Goal: Task Accomplishment & Management: Use online tool/utility

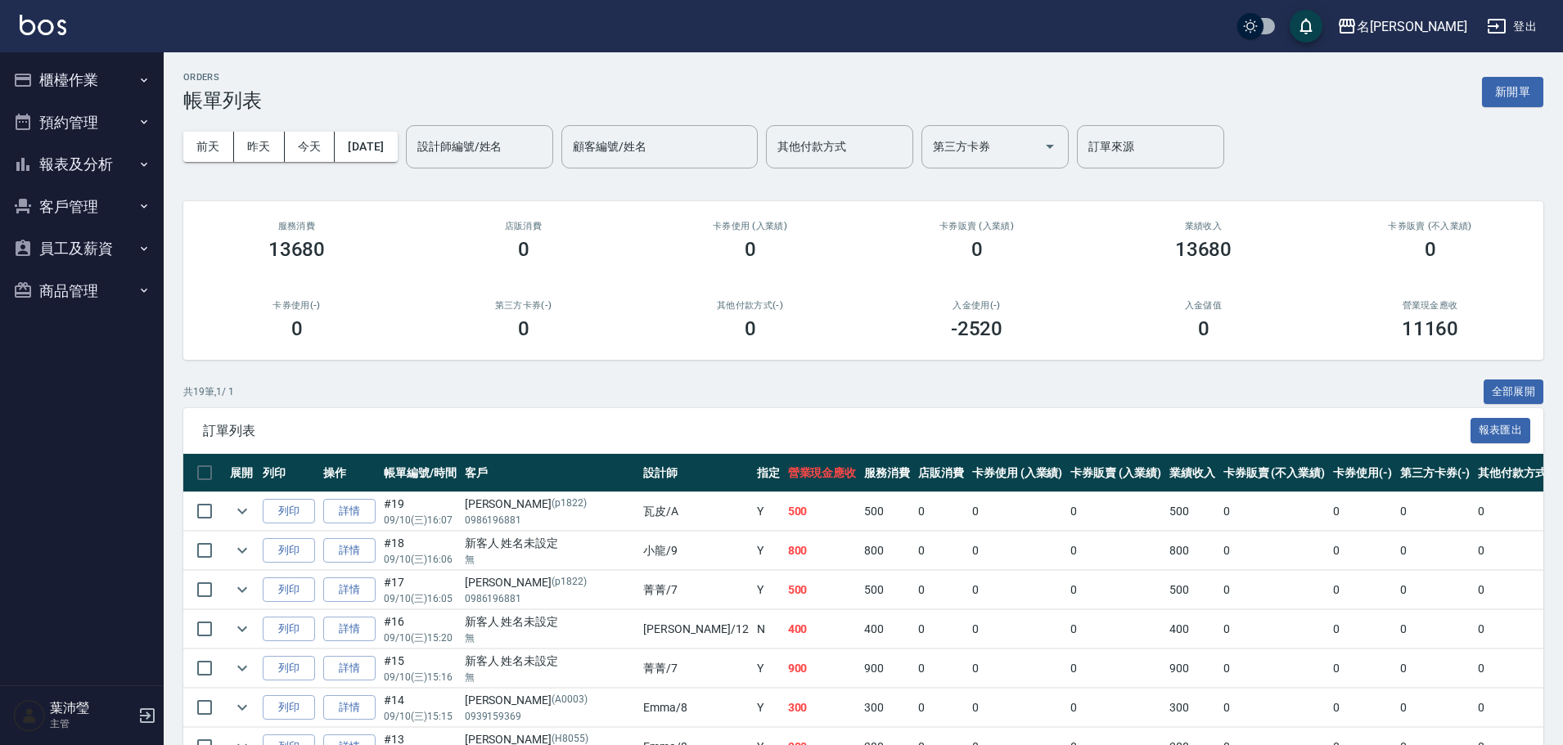
click at [1133, 86] on div "ORDERS 帳單列表 新開單" at bounding box center [863, 92] width 1360 height 40
drag, startPoint x: 1359, startPoint y: 606, endPoint x: 704, endPoint y: 16, distance: 881.3
click at [1474, 606] on td "0" at bounding box center [1519, 590] width 90 height 38
click at [111, 75] on button "櫃檯作業" at bounding box center [82, 80] width 151 height 43
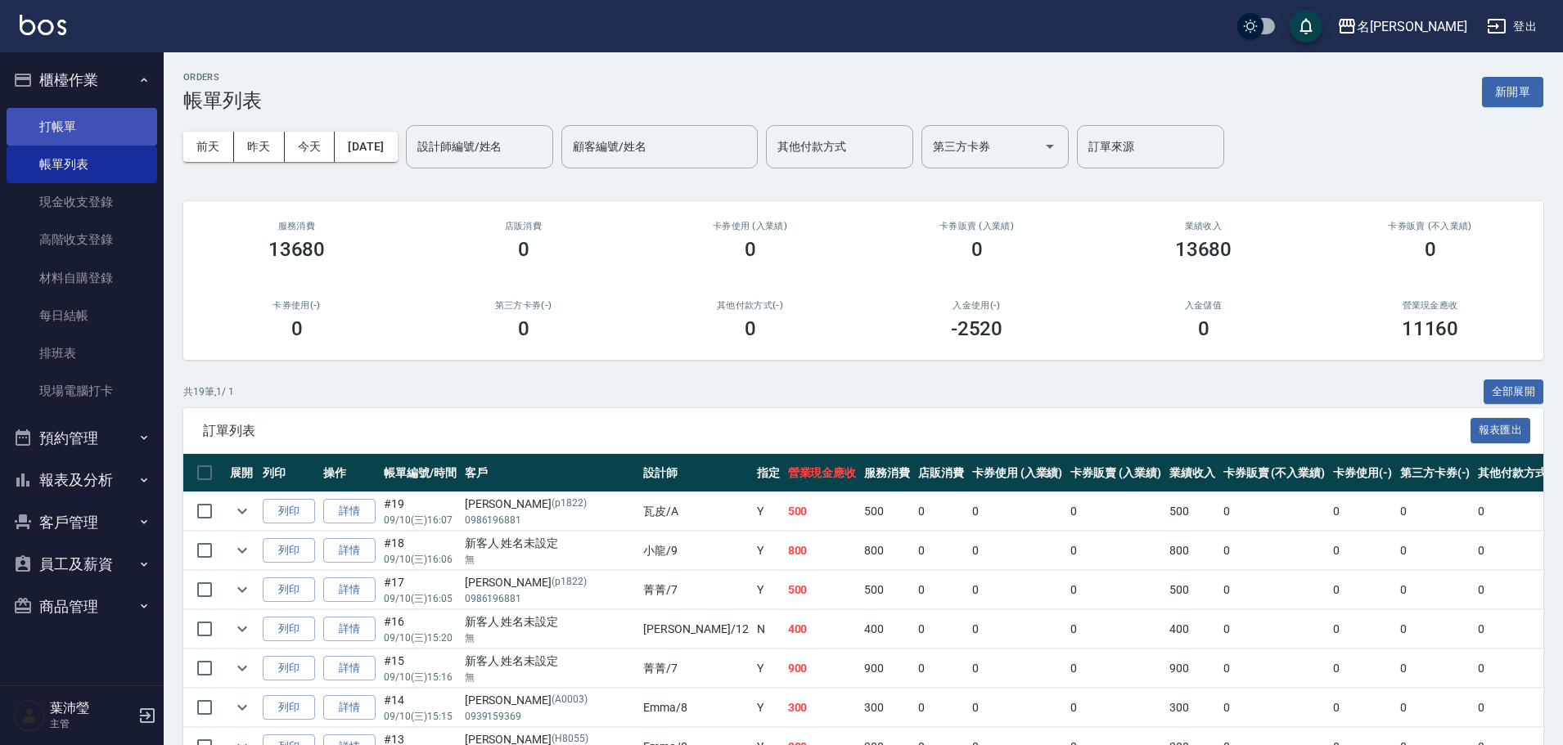
click at [98, 115] on link "打帳單" at bounding box center [82, 127] width 151 height 38
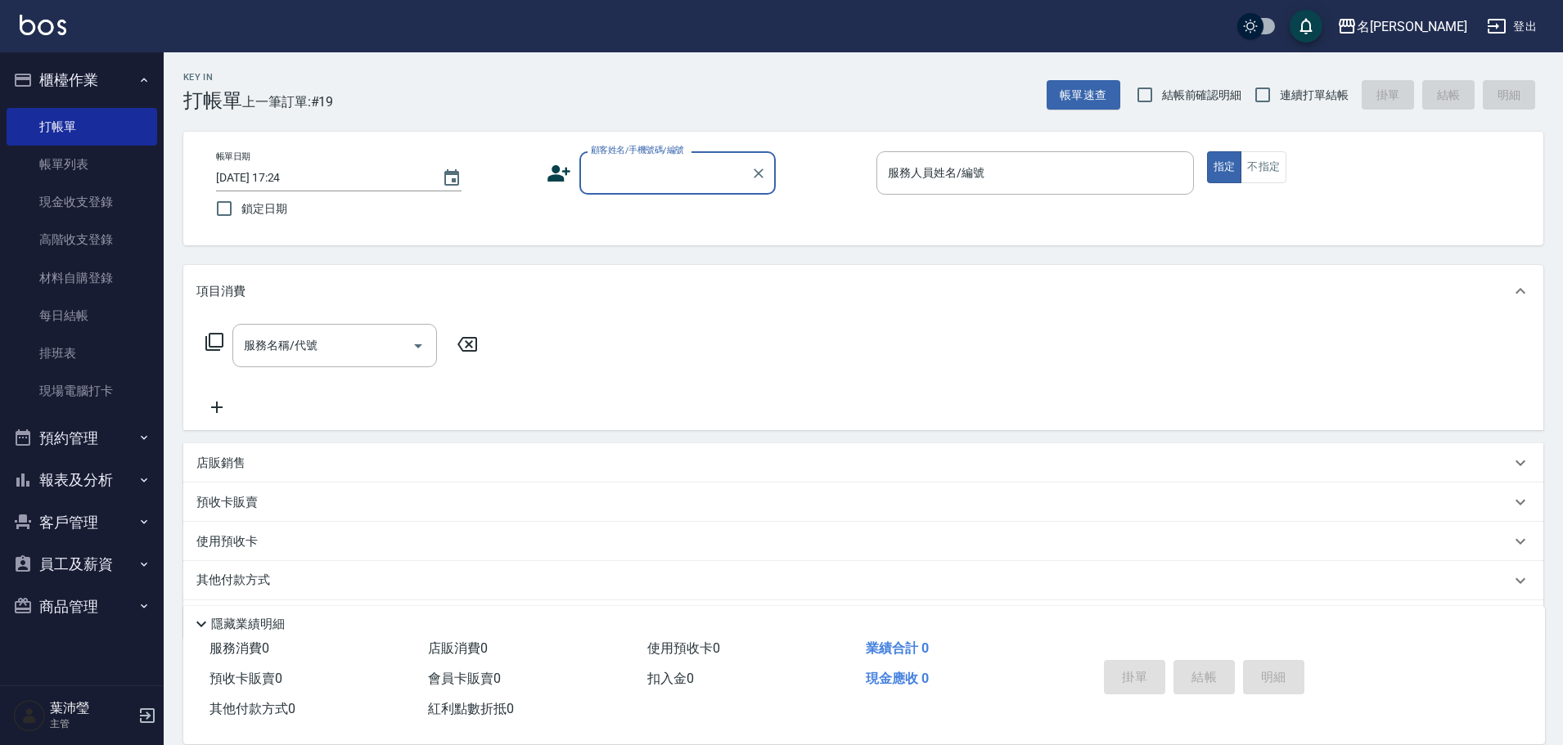
click at [592, 615] on div "隱藏業績明細" at bounding box center [867, 625] width 1353 height 20
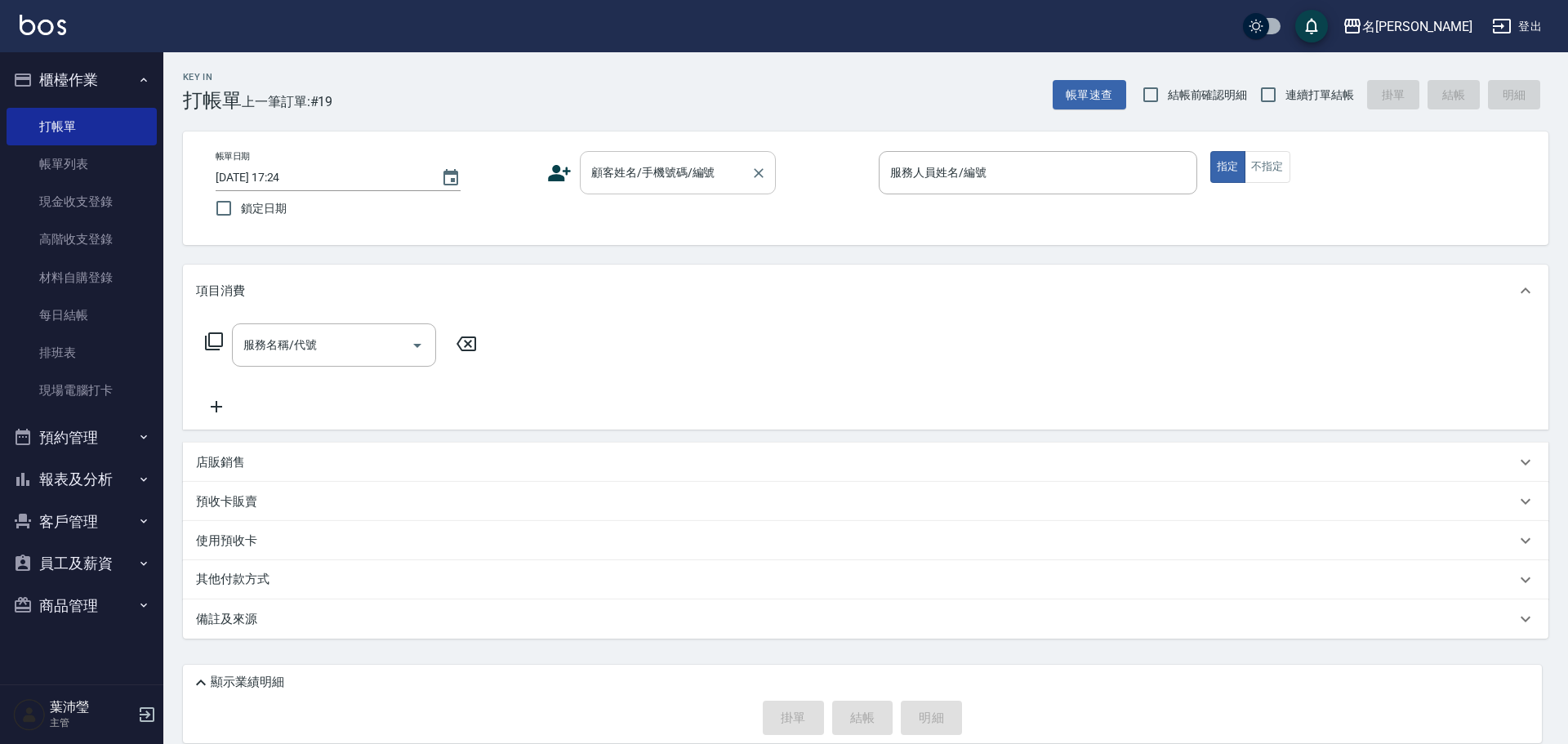
click at [658, 158] on div "顧客姓名/手機號碼/編號" at bounding box center [678, 172] width 196 height 43
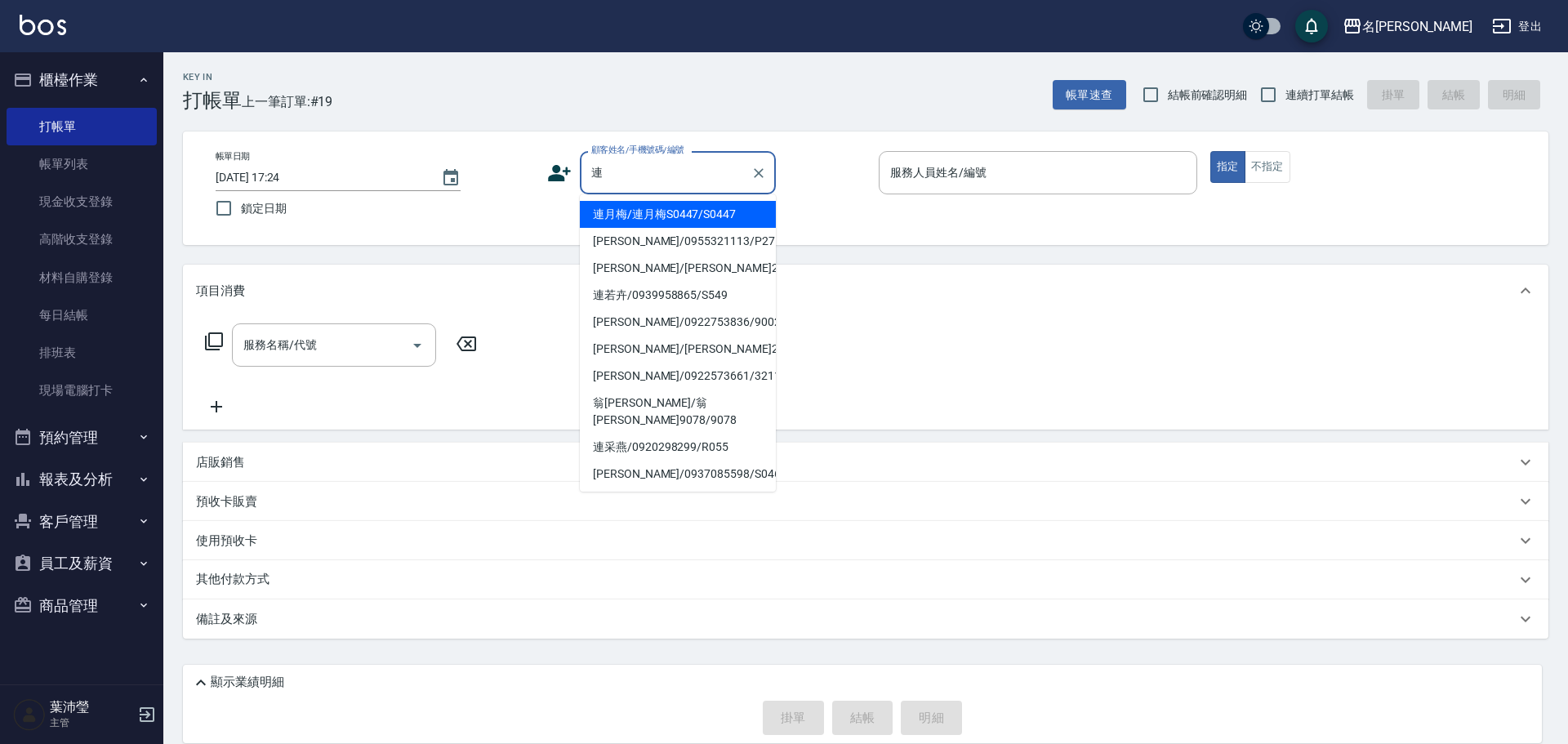
click at [685, 214] on li "連月梅/連月梅S0447/S0447" at bounding box center [678, 214] width 196 height 27
type input "連月梅/連月梅S0447/S0447"
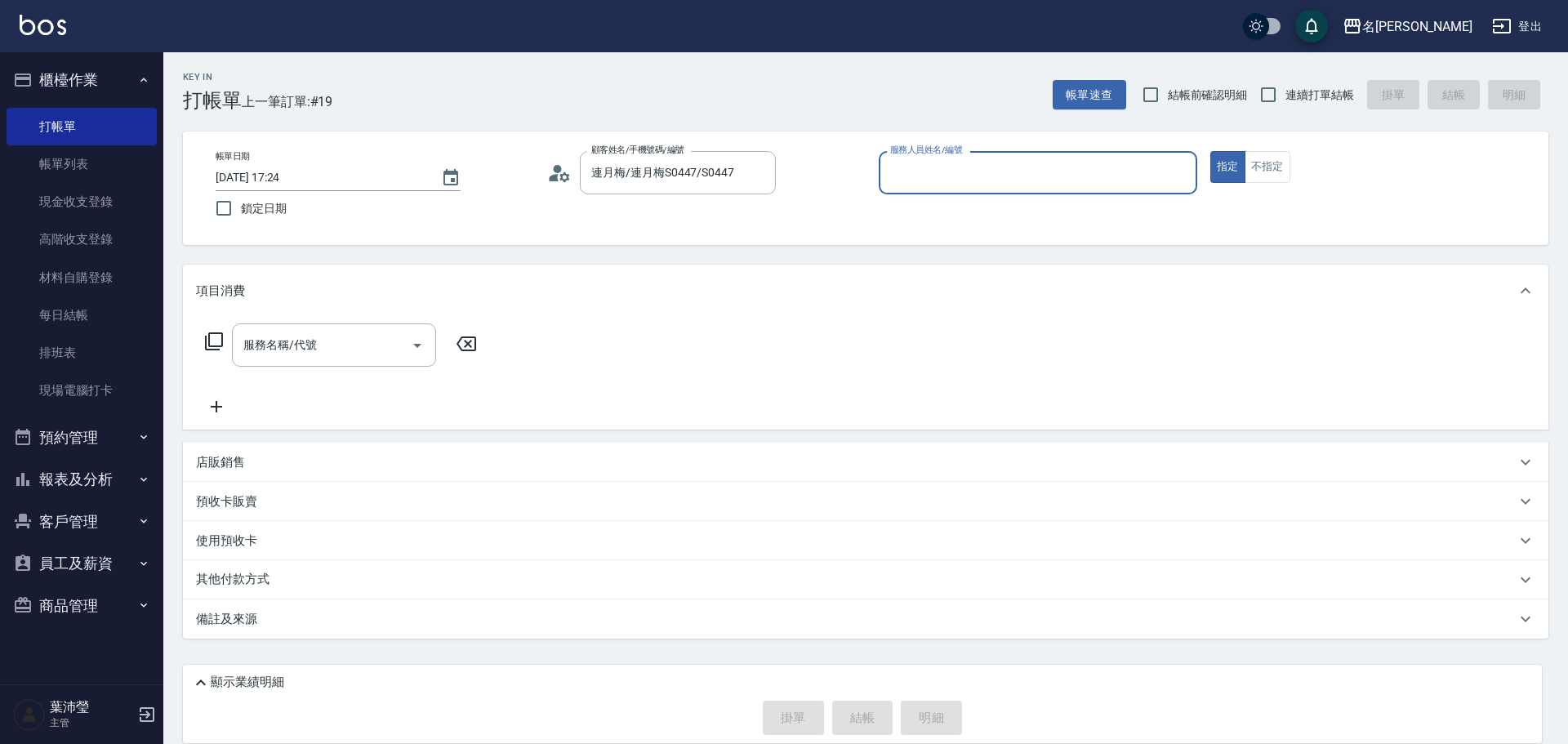
type input "瓦皮-A"
click at [215, 344] on icon at bounding box center [215, 342] width 20 height 20
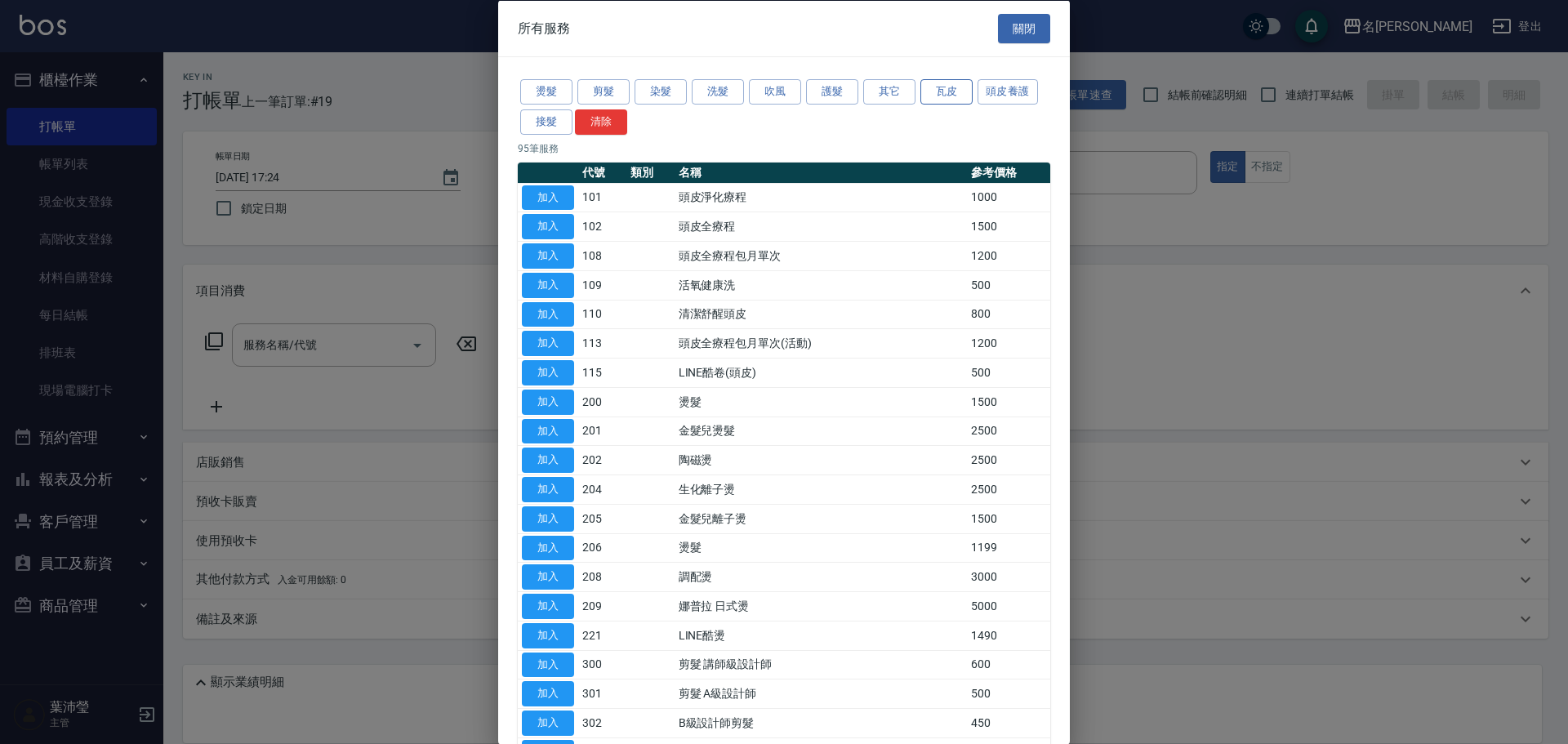
click at [949, 99] on button "瓦皮" at bounding box center [946, 91] width 52 height 25
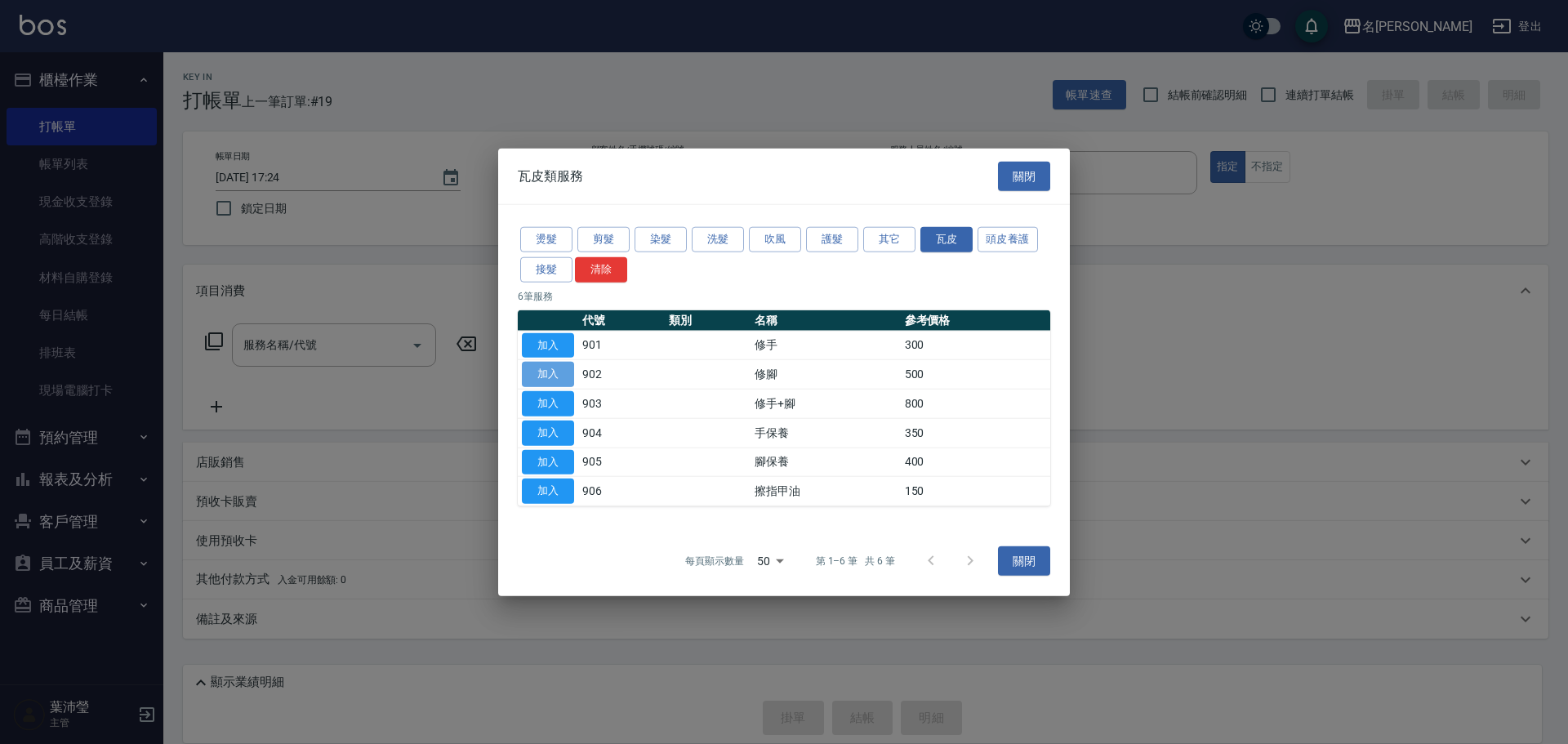
click at [540, 373] on button "加入" at bounding box center [548, 374] width 52 height 25
type input "修腳(902)"
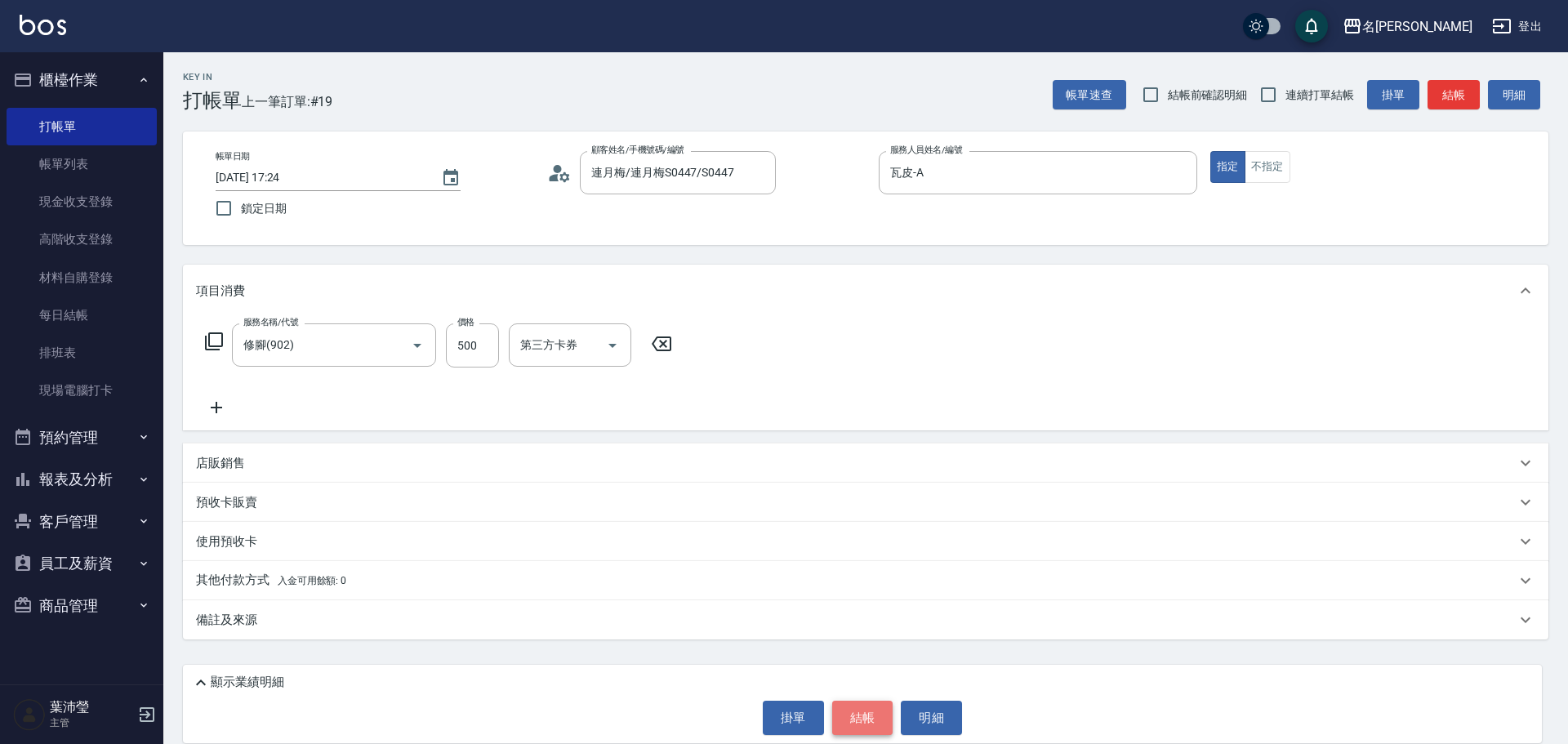
click at [870, 717] on button "結帳" at bounding box center [862, 718] width 61 height 34
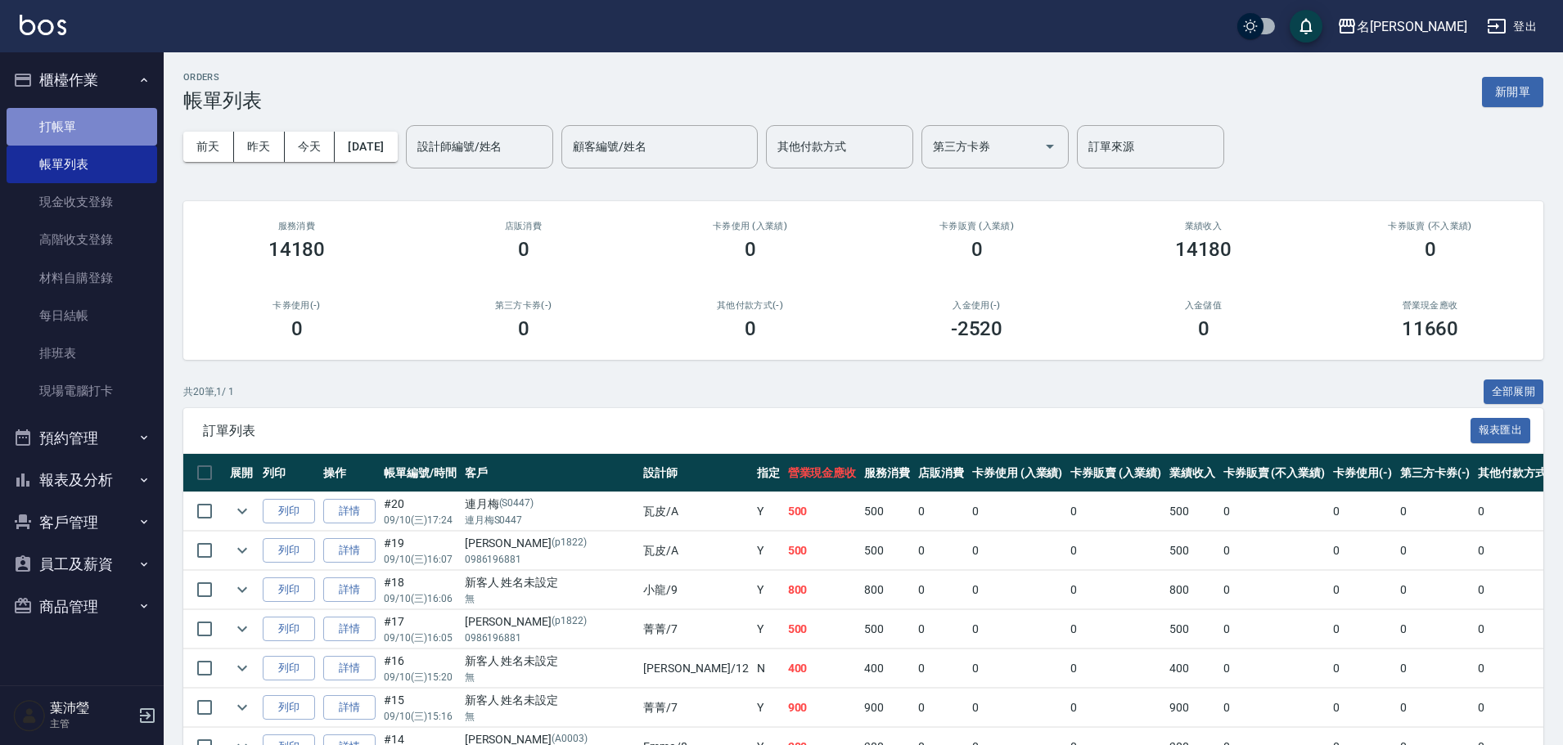
click at [127, 130] on link "打帳單" at bounding box center [82, 127] width 151 height 38
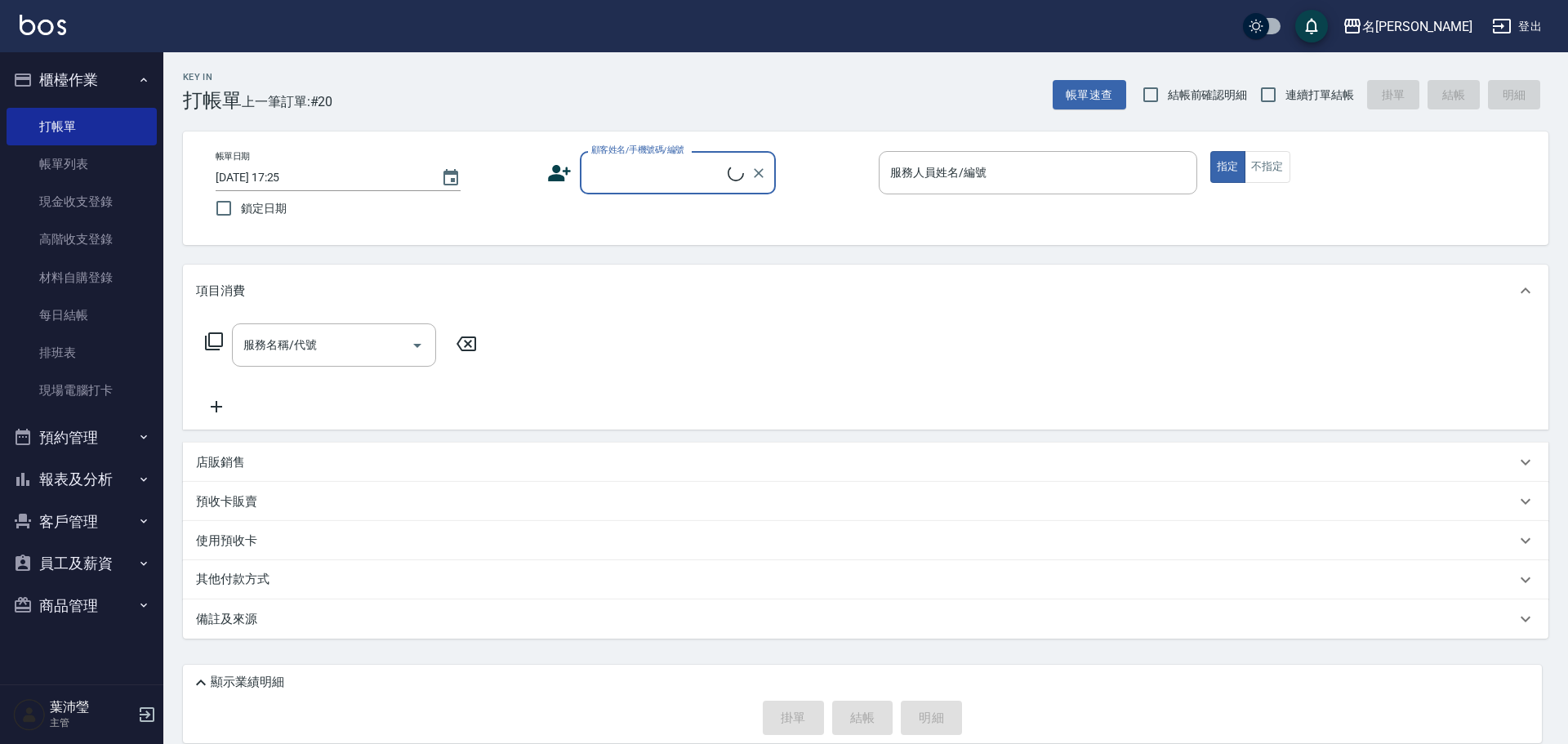
click at [665, 171] on input "顧客姓名/手機號碼/編號" at bounding box center [657, 173] width 141 height 29
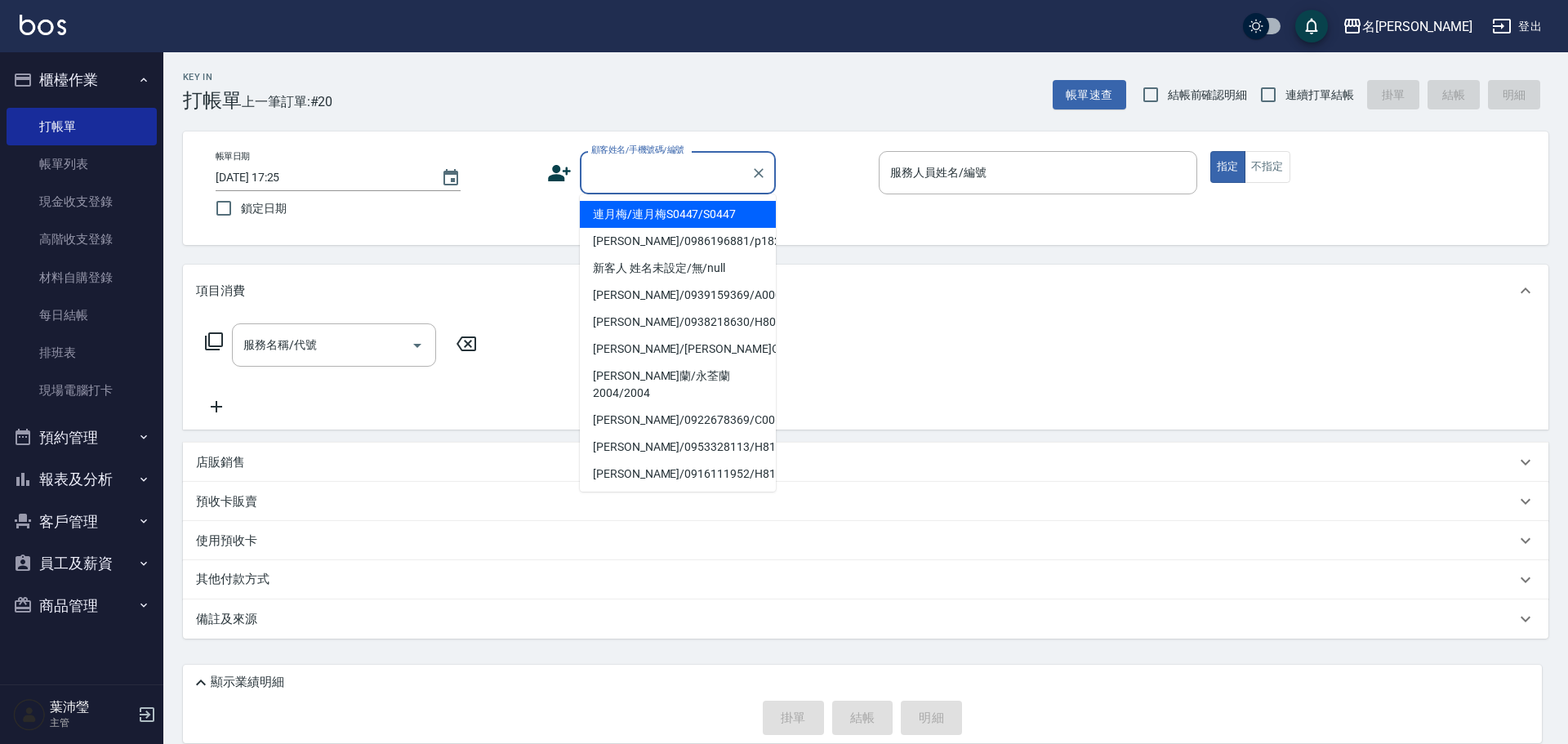
click at [697, 209] on li "連月梅/連月梅S0447/S0447" at bounding box center [678, 214] width 196 height 27
type input "連月梅/連月梅S0447/S0447"
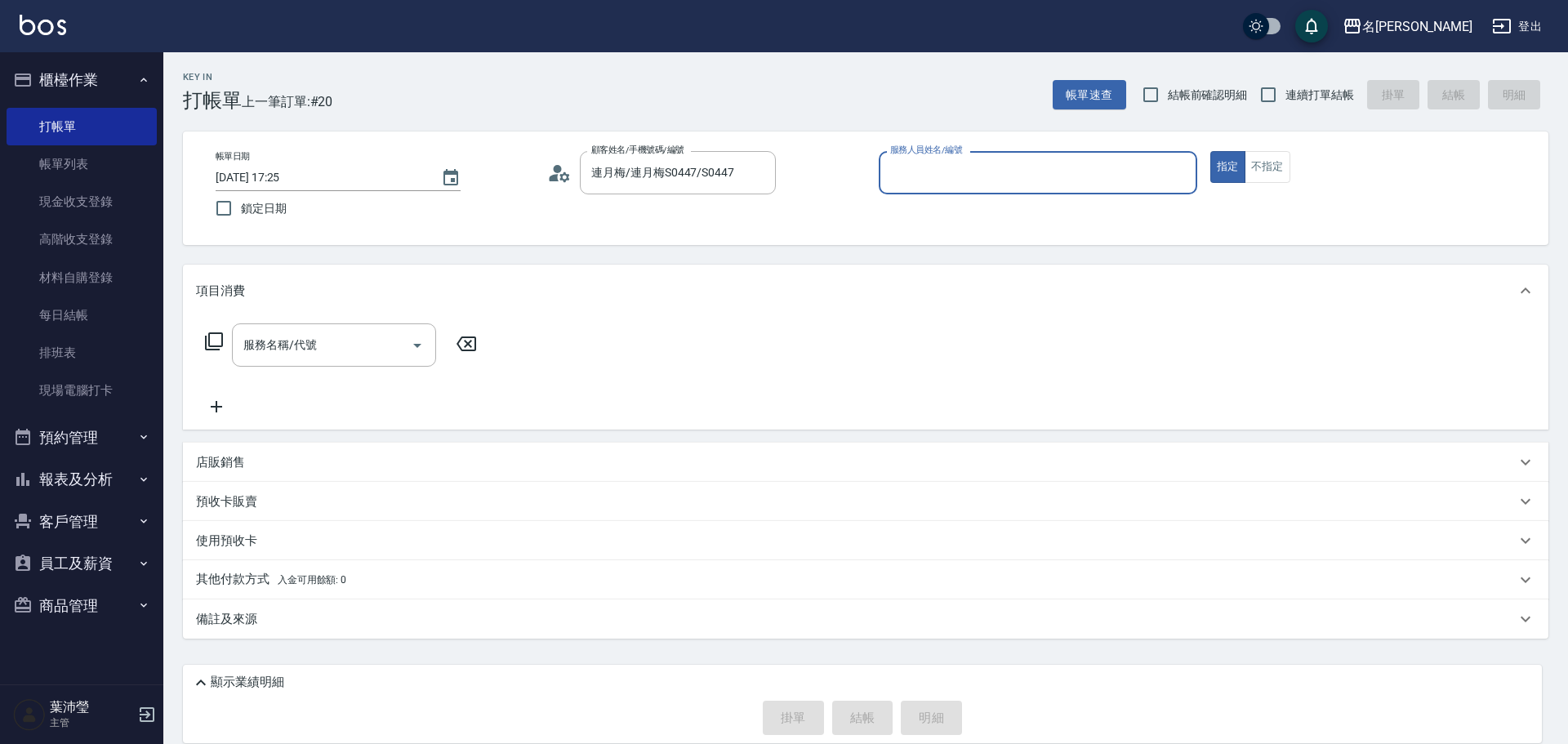
type input "瓦皮-A"
drag, startPoint x: 1182, startPoint y: 175, endPoint x: 1140, endPoint y: 173, distance: 42.0
click at [1180, 175] on icon "Clear" at bounding box center [1180, 173] width 16 height 16
click at [1093, 207] on div "Angle -10" at bounding box center [1037, 214] width 318 height 27
type input "Angle-10"
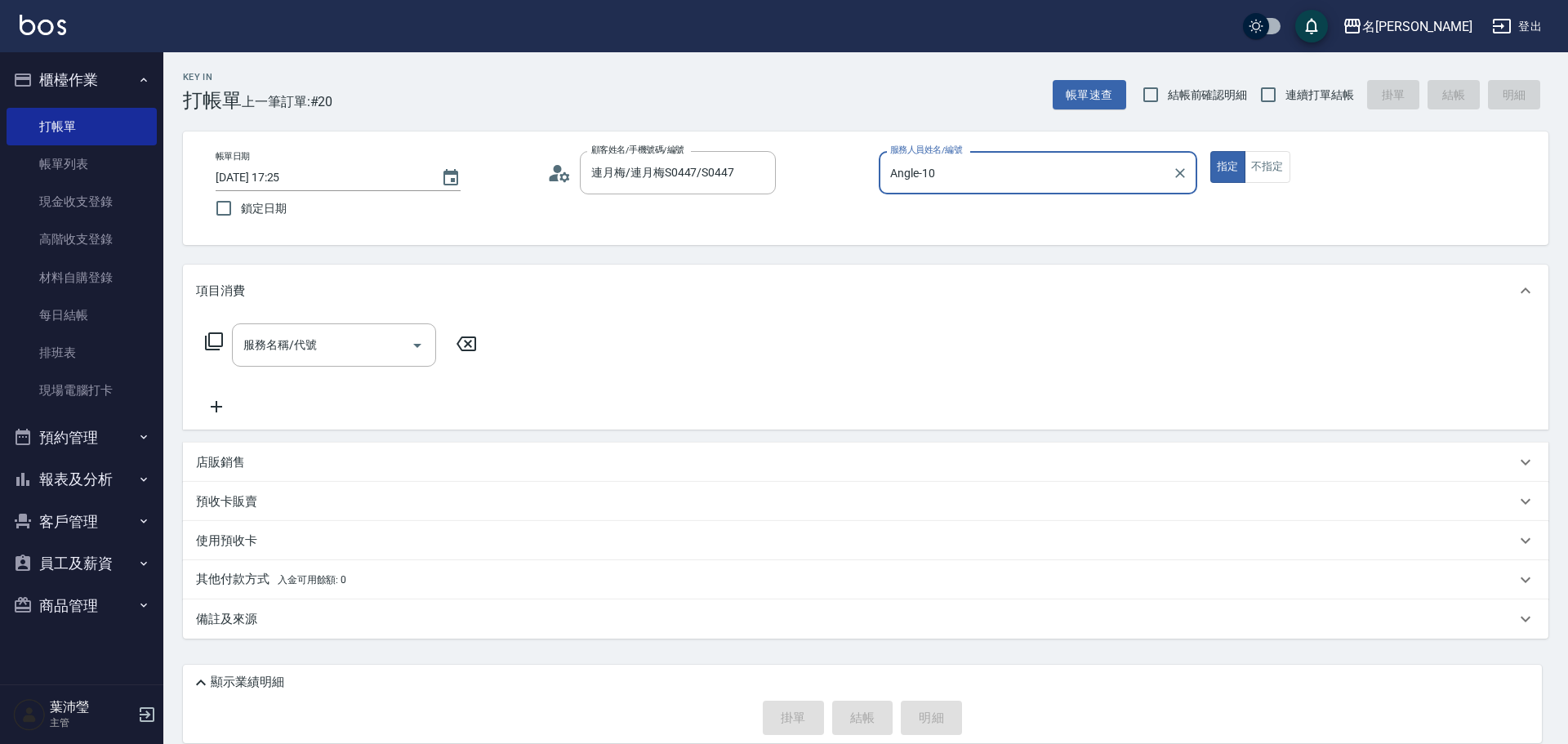
click at [209, 345] on icon at bounding box center [214, 342] width 18 height 18
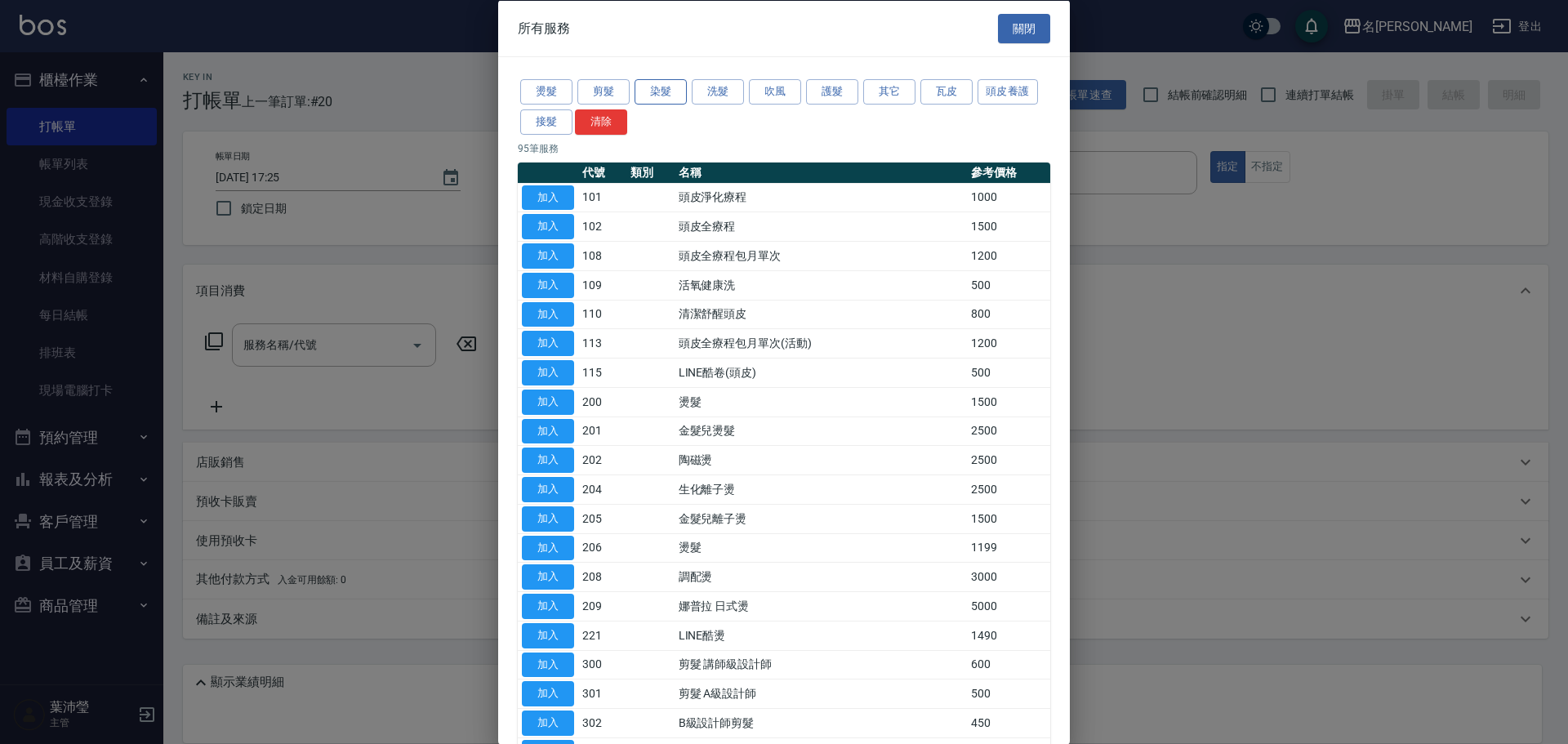
click at [654, 99] on button "染髮" at bounding box center [661, 91] width 52 height 25
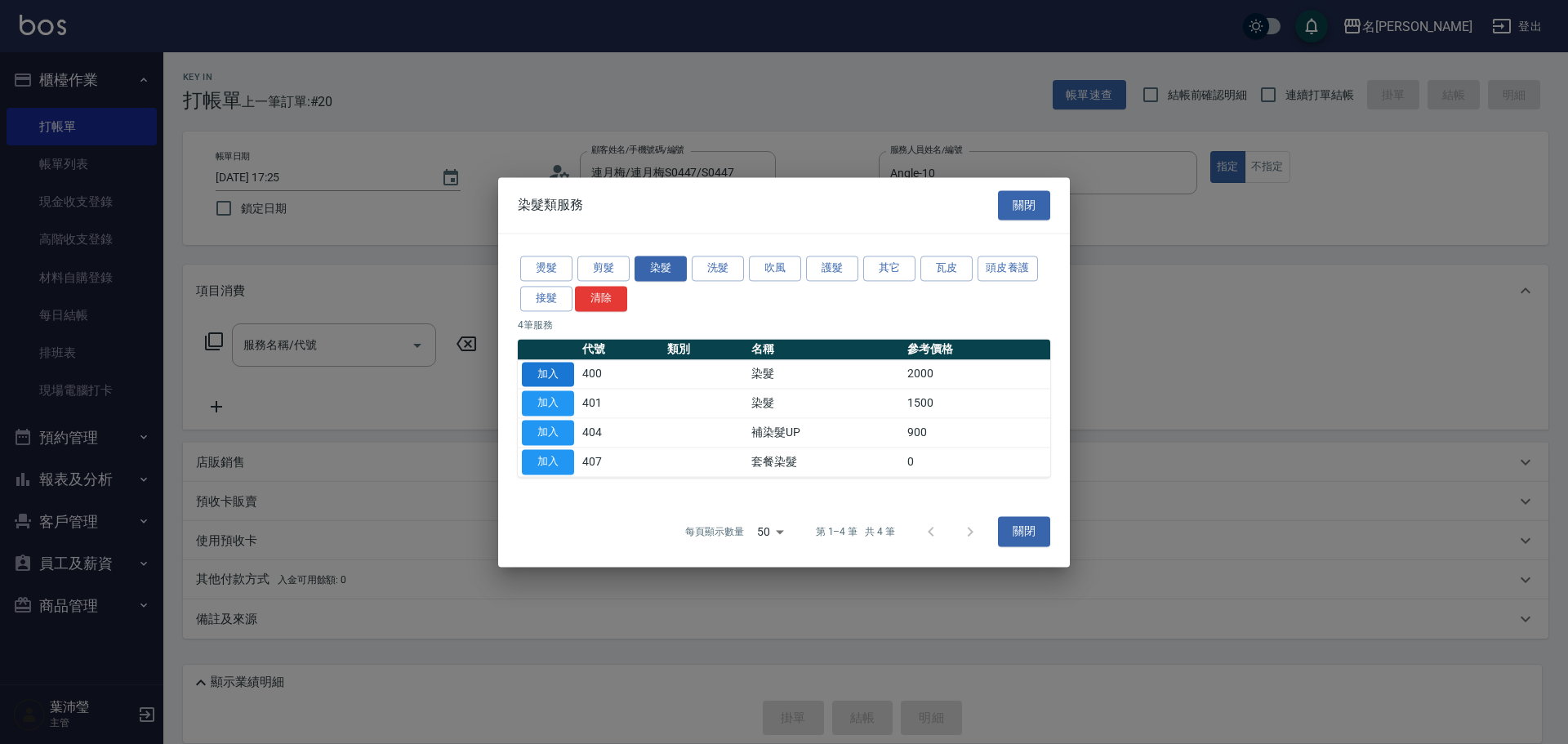
click at [569, 375] on button "加入" at bounding box center [548, 374] width 52 height 25
type input "染髮(400)"
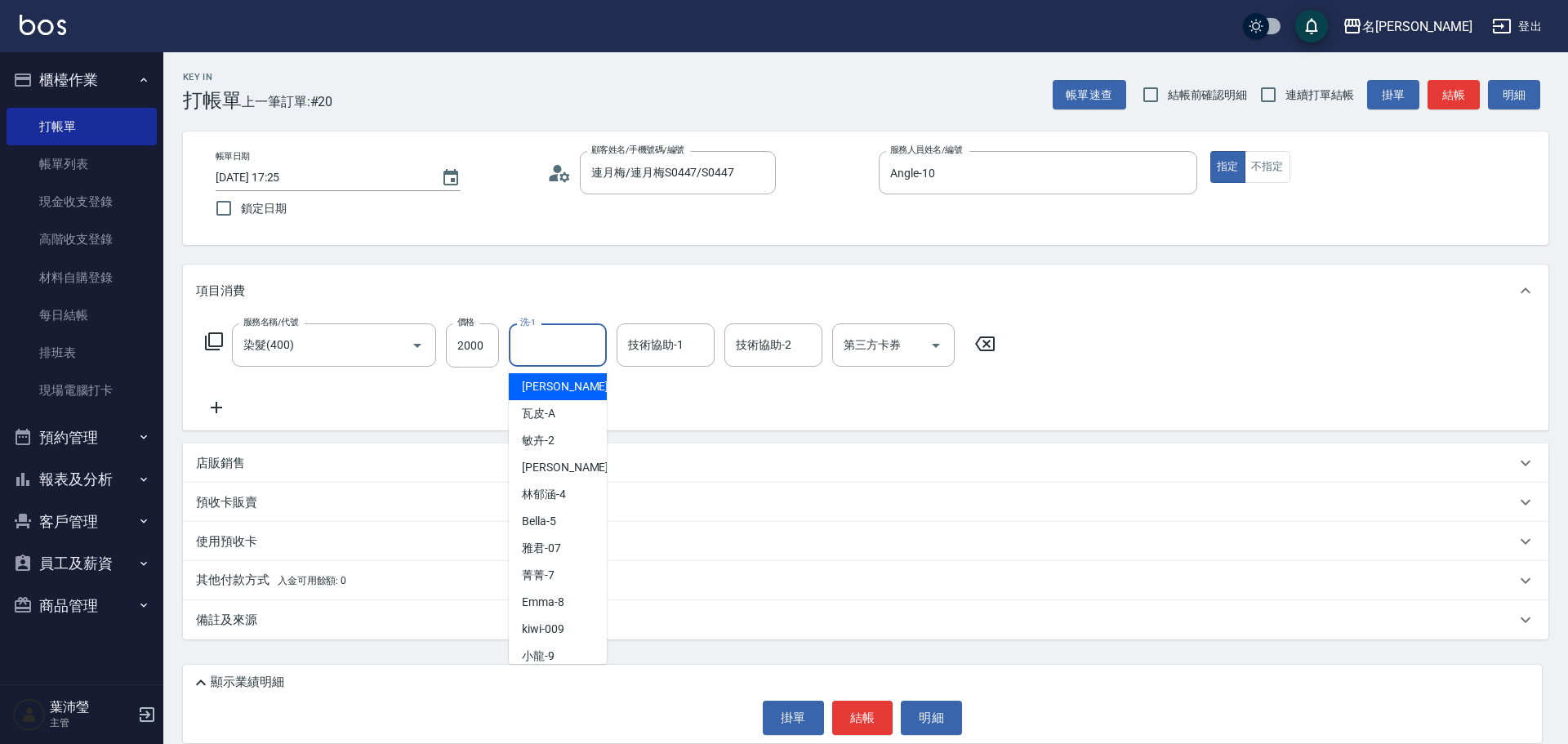
click at [563, 351] on input "洗-1" at bounding box center [557, 345] width 83 height 29
click at [593, 382] on div "[PERSON_NAME] -12" at bounding box center [558, 386] width 98 height 27
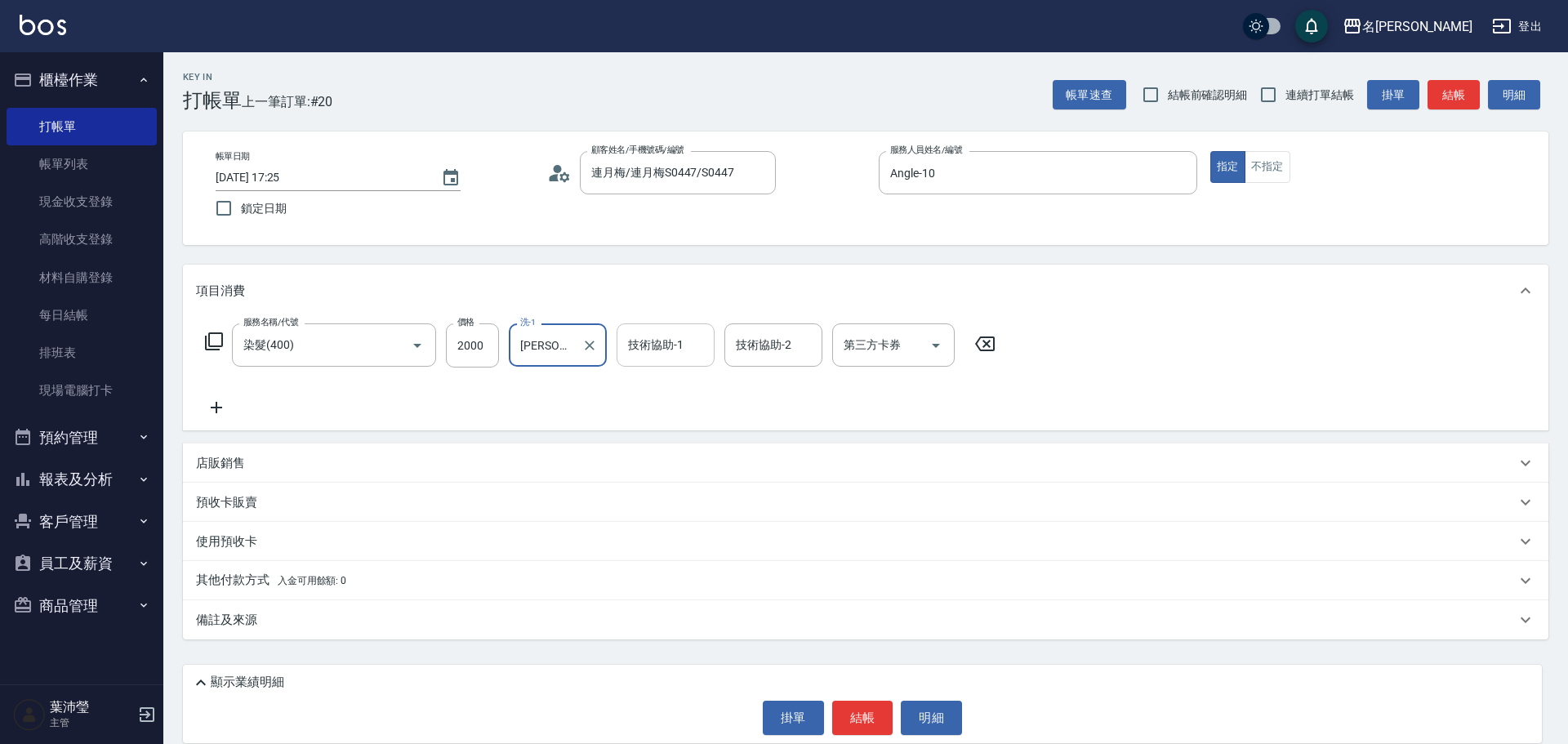
type input "[PERSON_NAME]-12"
click at [645, 357] on input "技術協助-1" at bounding box center [665, 345] width 83 height 29
drag, startPoint x: 653, startPoint y: 383, endPoint x: 698, endPoint y: 398, distance: 47.4
click at [654, 384] on span "[PERSON_NAME] -12" at bounding box center [681, 386] width 103 height 17
type input "[PERSON_NAME]-12"
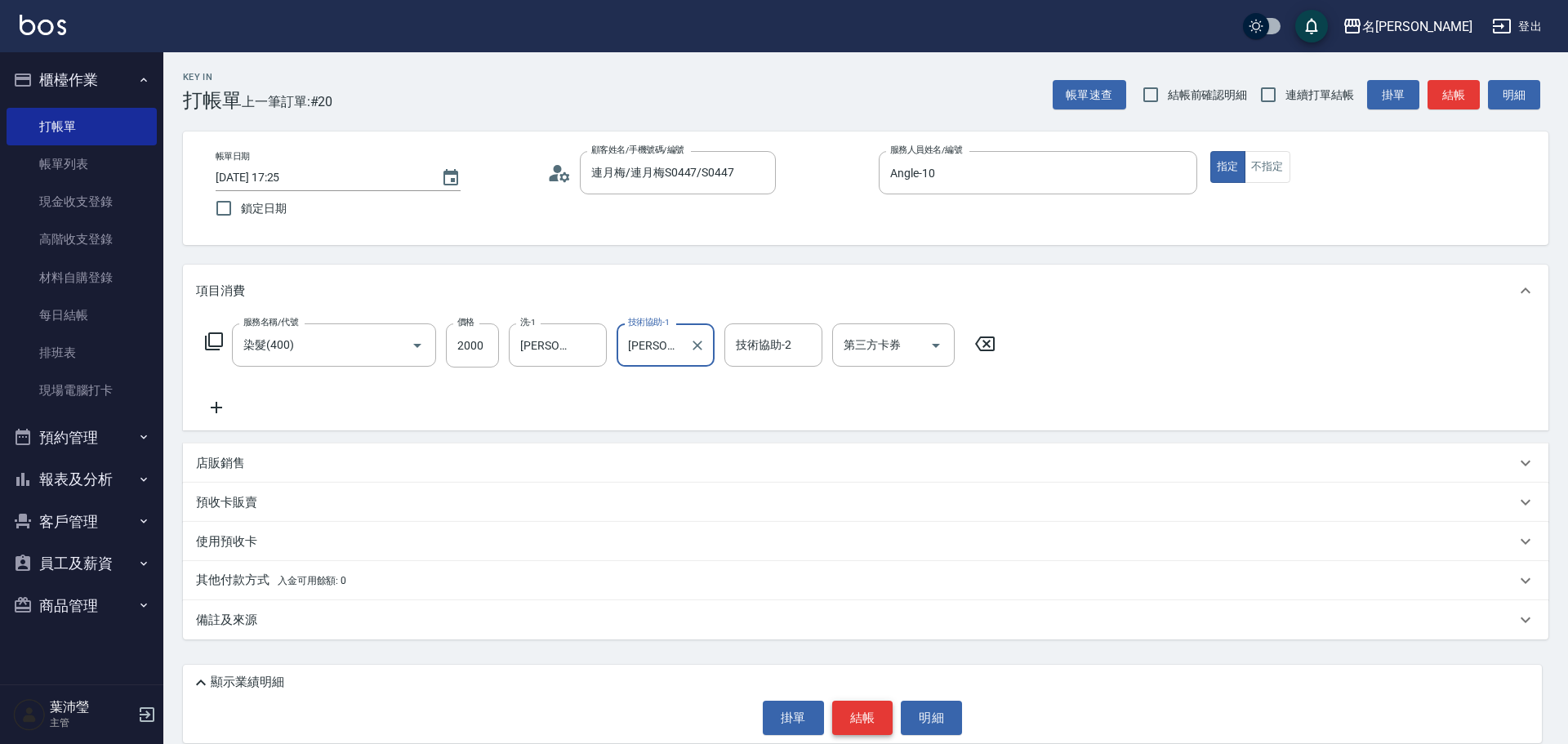
click at [860, 713] on button "結帳" at bounding box center [862, 718] width 61 height 34
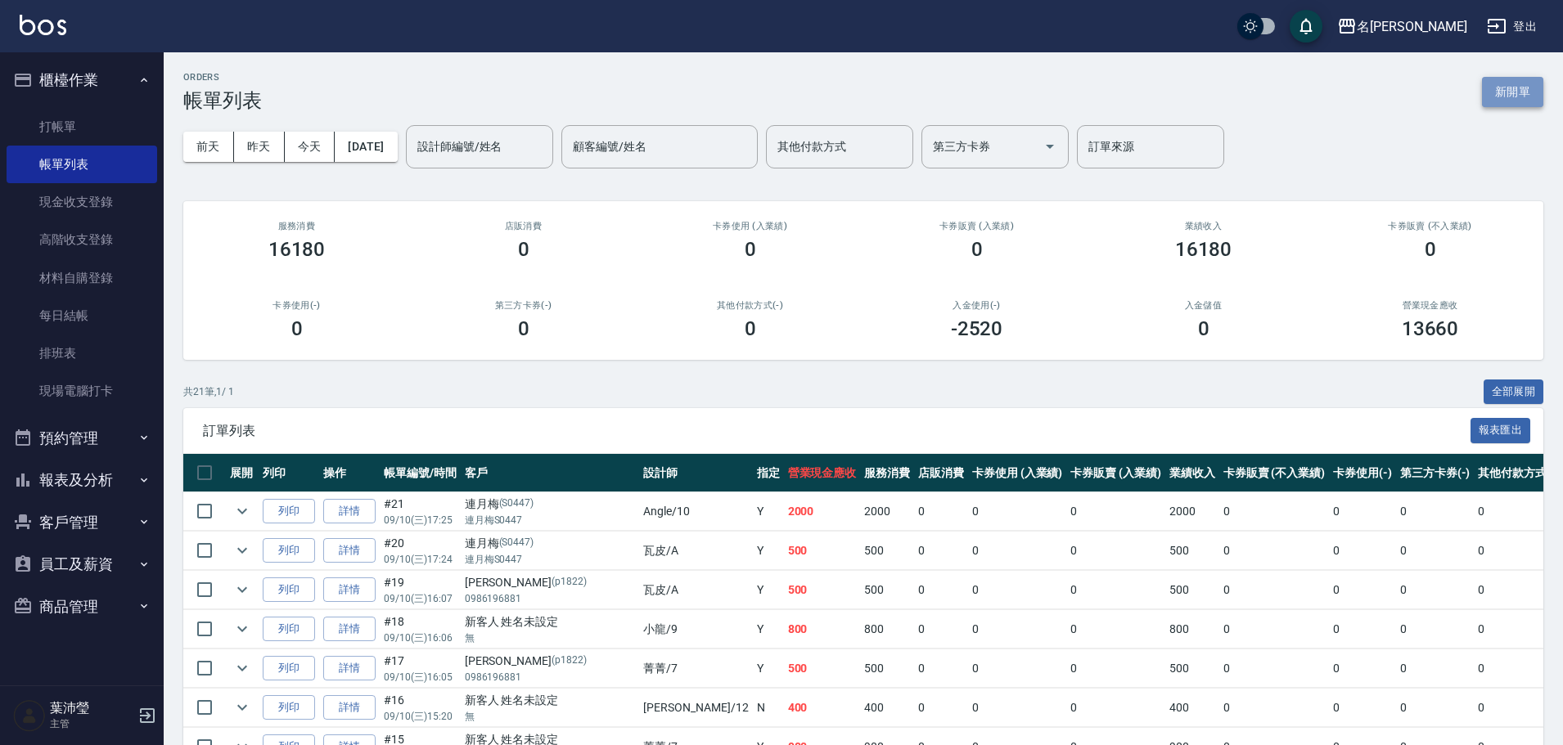
click at [1497, 85] on button "新開單" at bounding box center [1512, 92] width 61 height 30
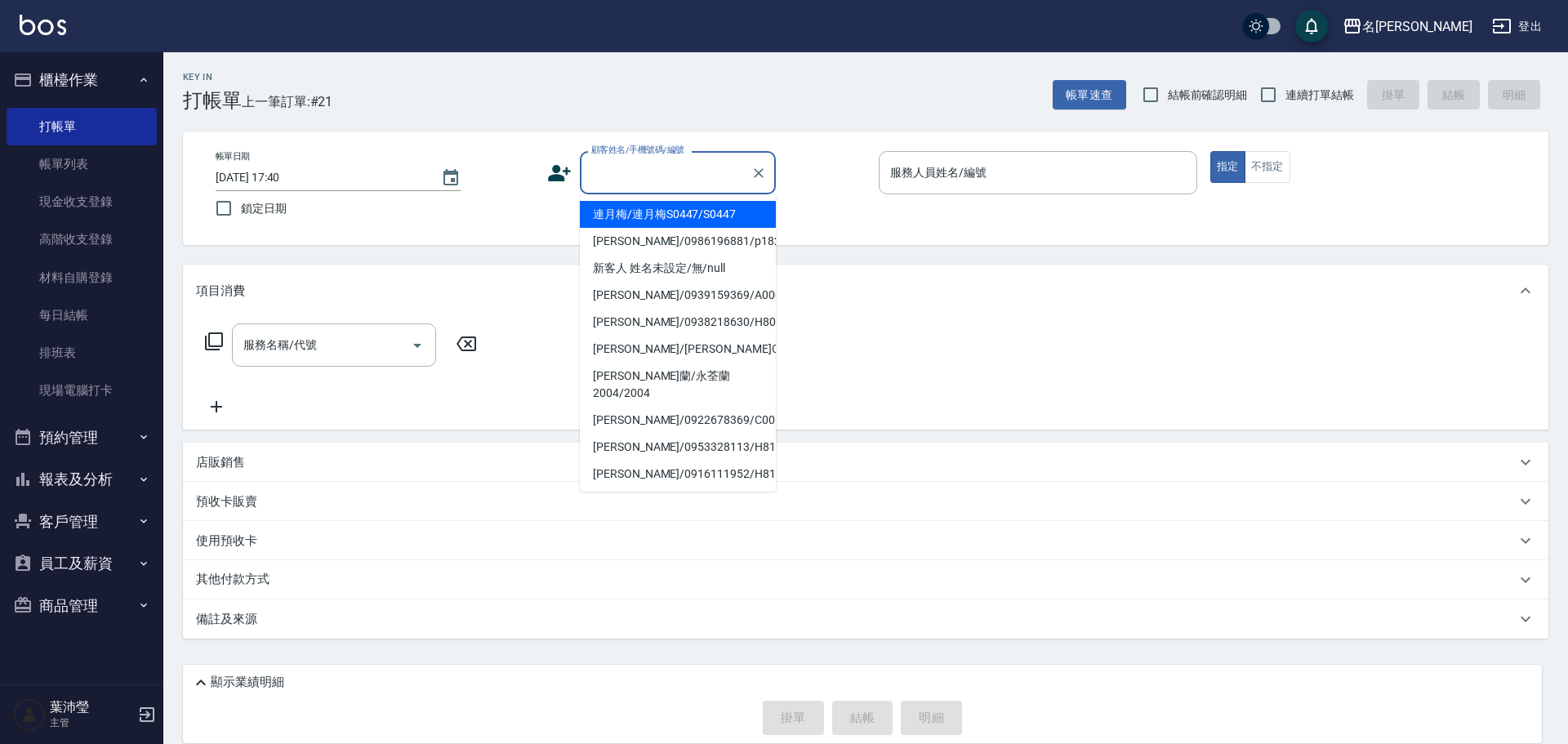
click at [669, 182] on input "顧客姓名/手機號碼/編號" at bounding box center [665, 173] width 157 height 29
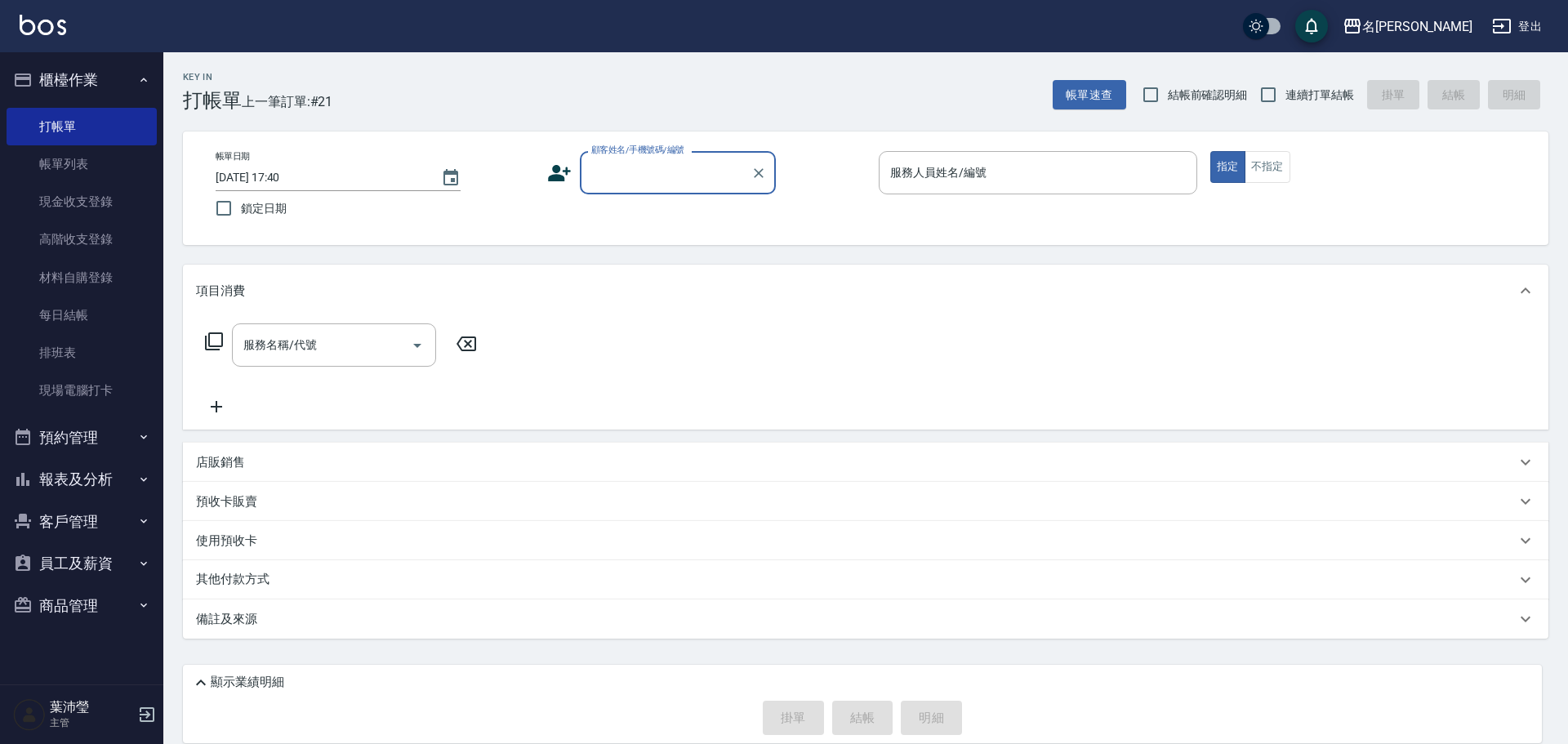
click at [690, 177] on input "顧客姓名/手機號碼/編號" at bounding box center [665, 173] width 157 height 29
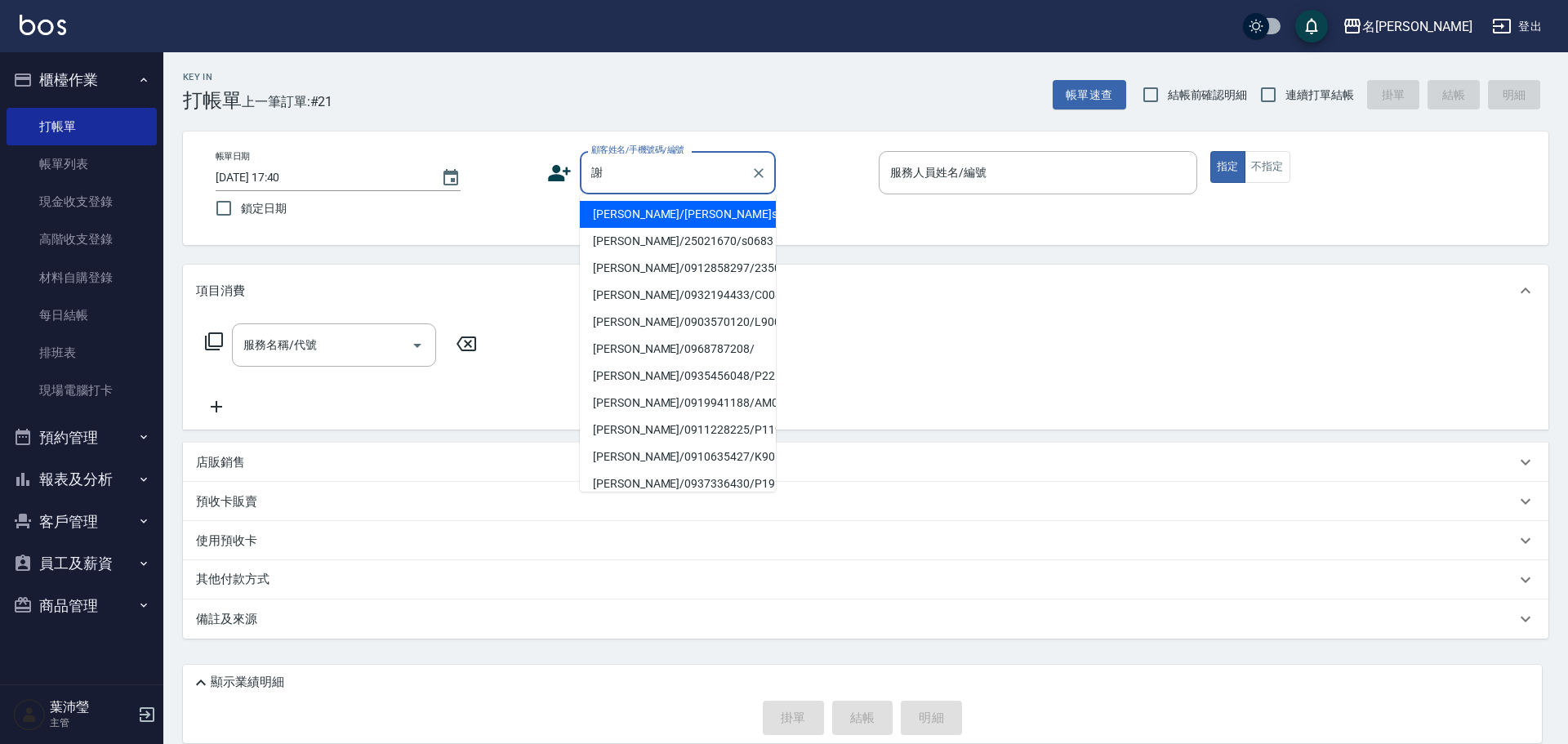
click at [648, 299] on li "[PERSON_NAME]/0932194433/C0083" at bounding box center [678, 295] width 196 height 27
type input "[PERSON_NAME]/0932194433/C0083"
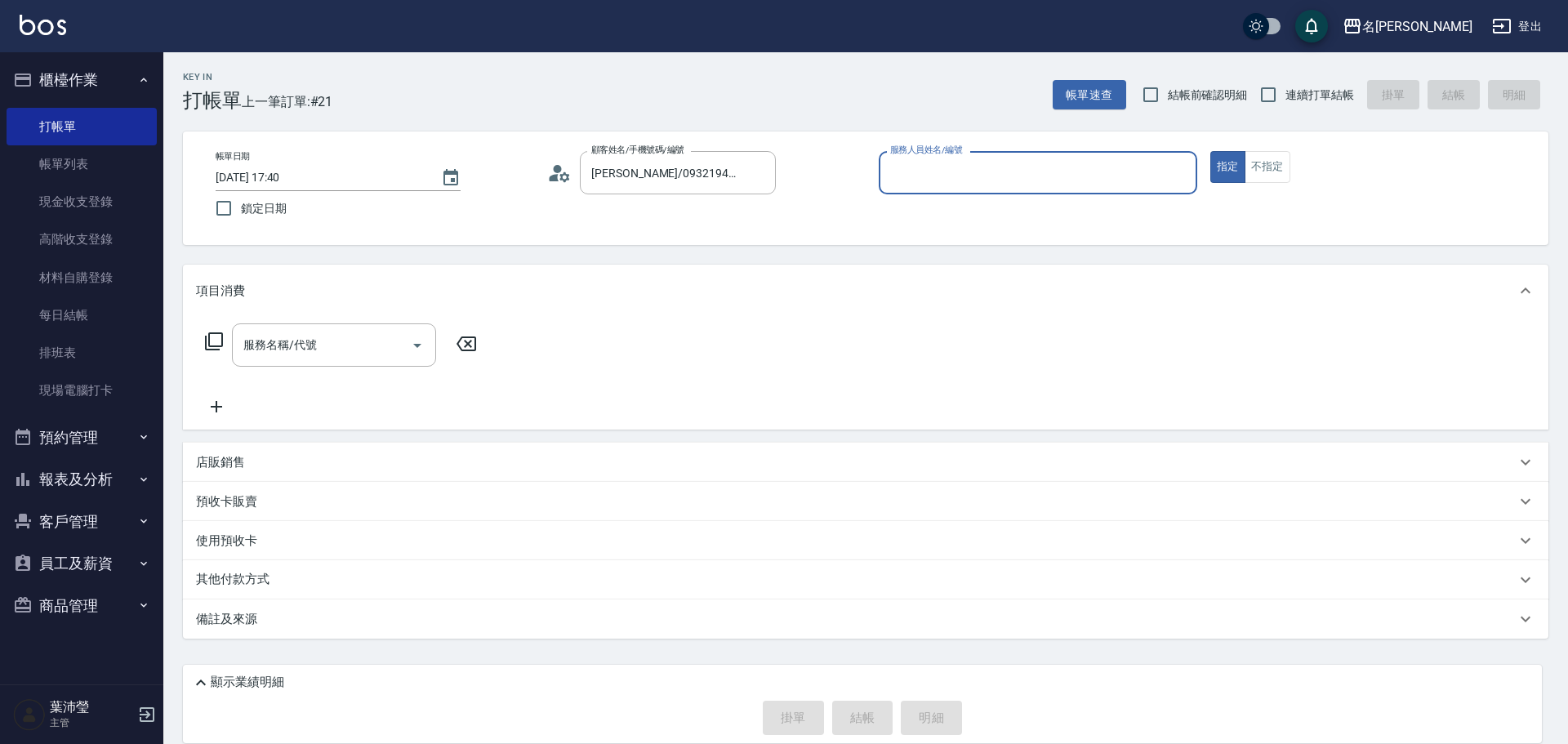
type input "敏卉-2"
click at [218, 334] on icon at bounding box center [214, 342] width 18 height 18
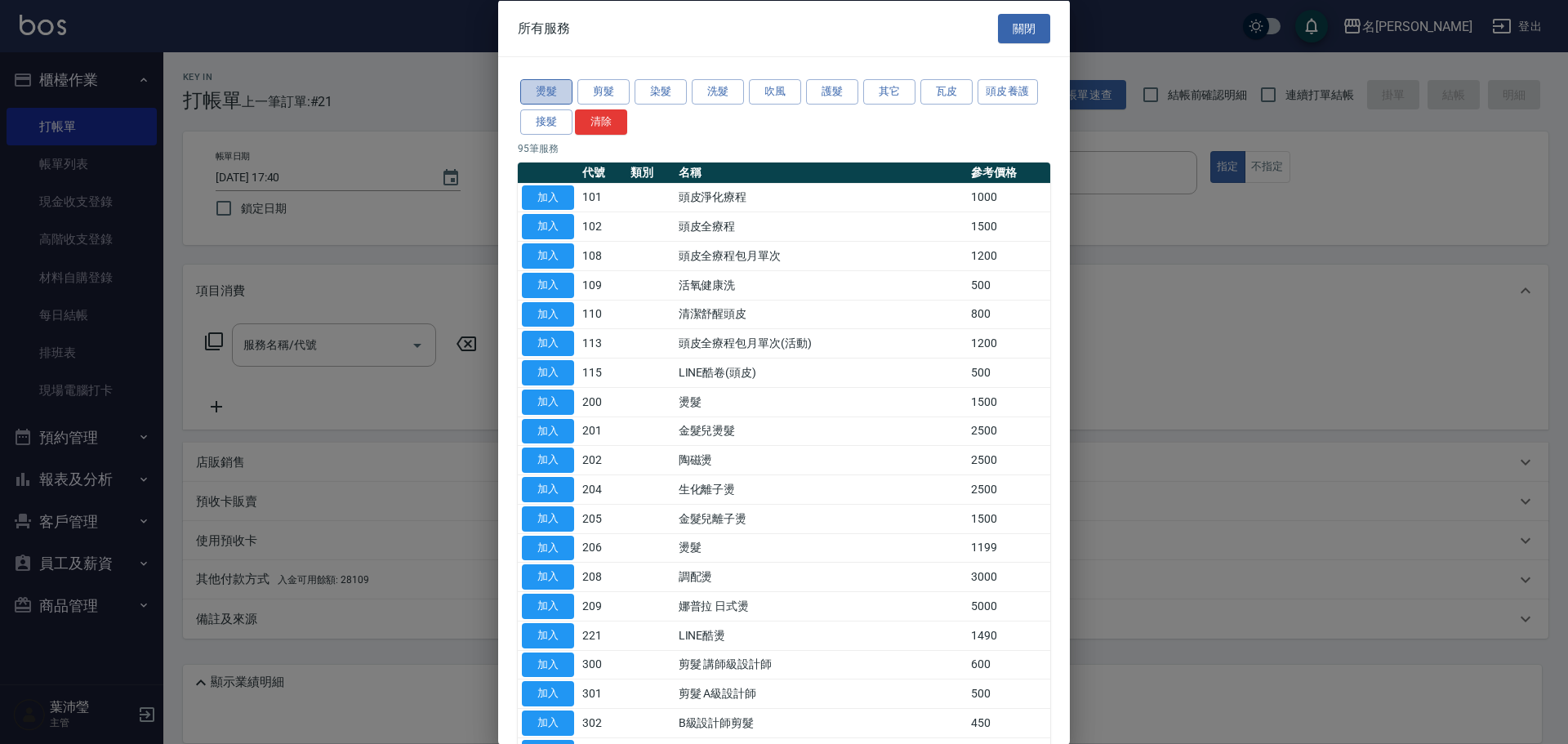
click at [534, 88] on button "燙髮" at bounding box center [546, 91] width 52 height 25
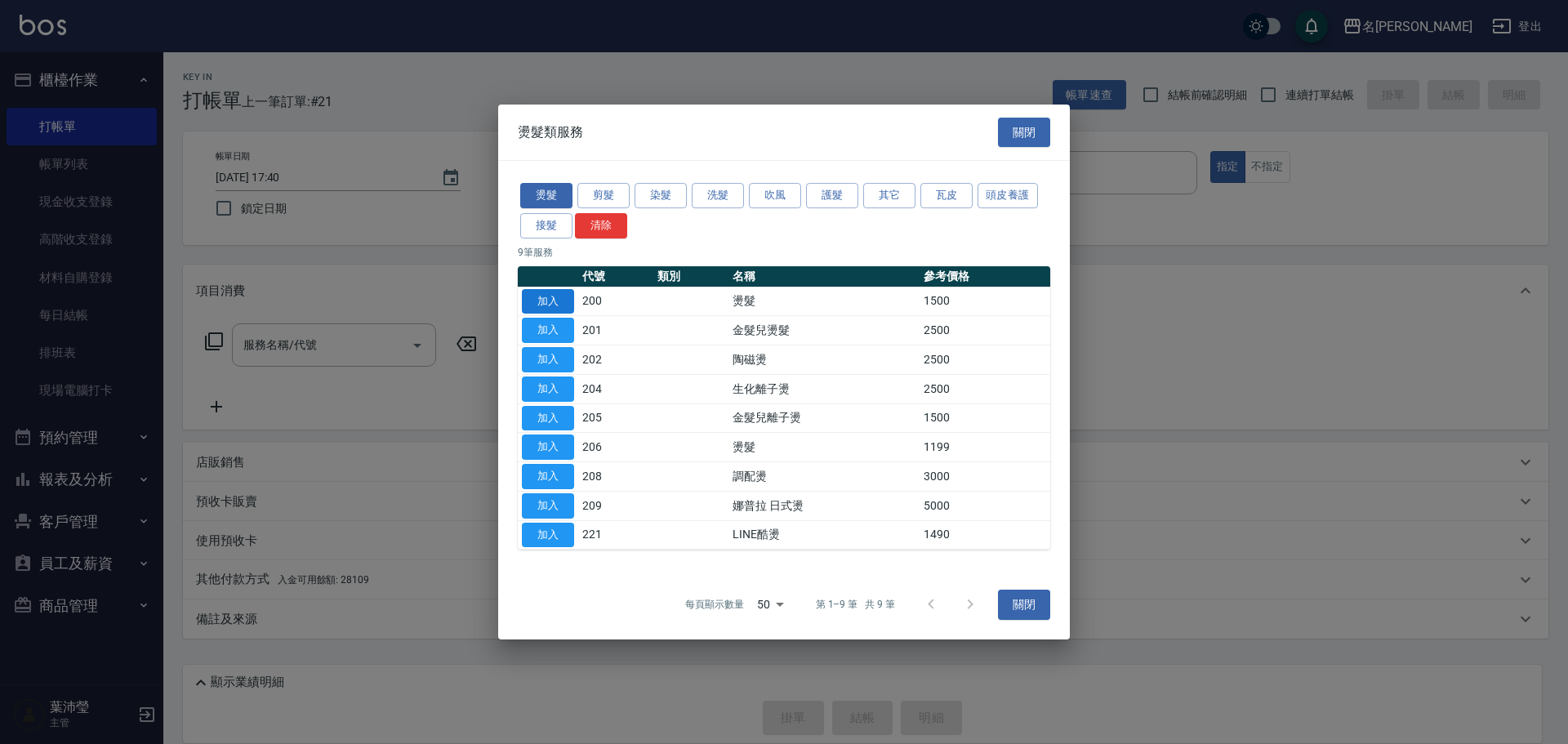
click at [555, 295] on button "加入" at bounding box center [548, 302] width 52 height 25
type input "燙髮(200)"
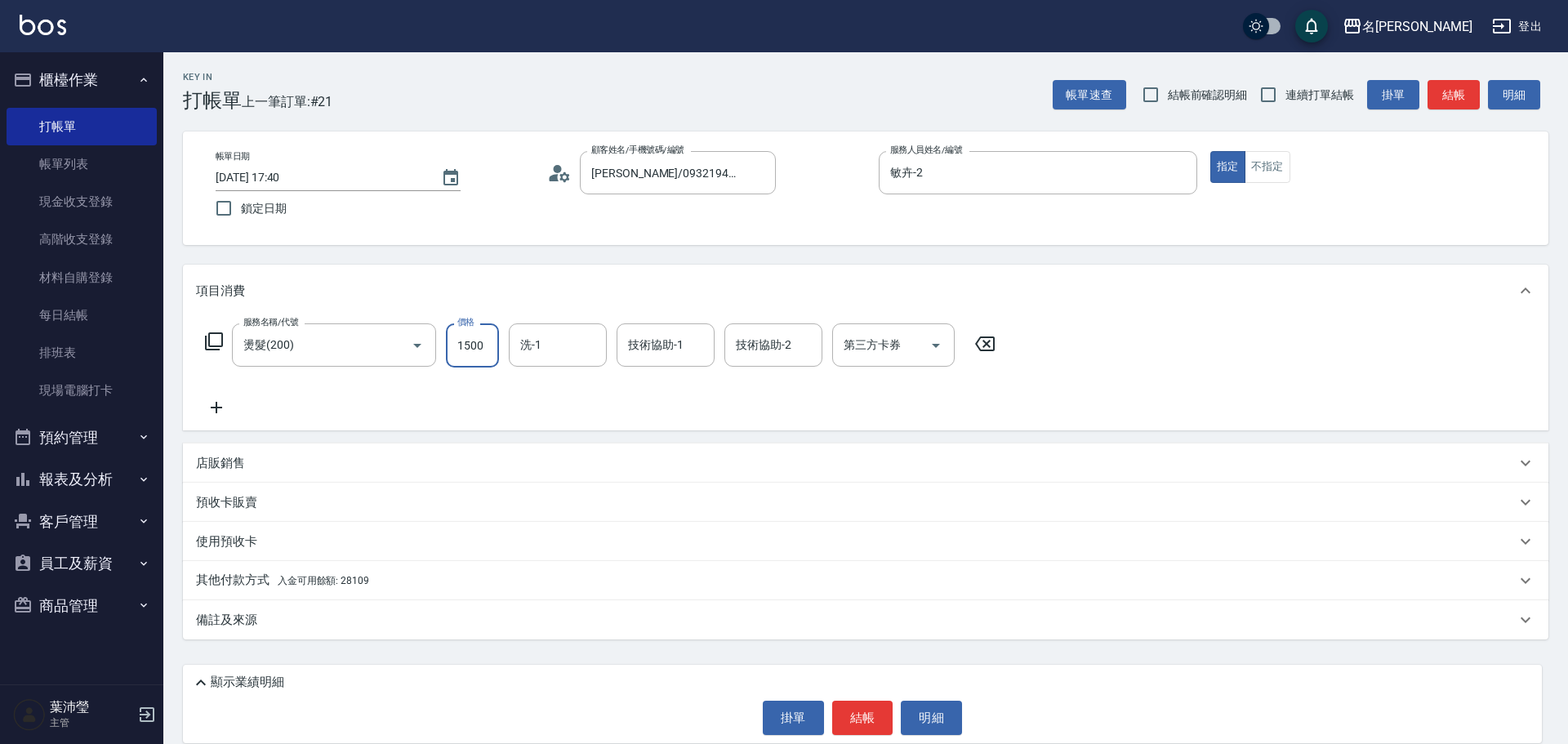
click at [490, 343] on input "1500" at bounding box center [472, 346] width 53 height 44
type input "6000"
click at [212, 343] on icon at bounding box center [215, 342] width 20 height 20
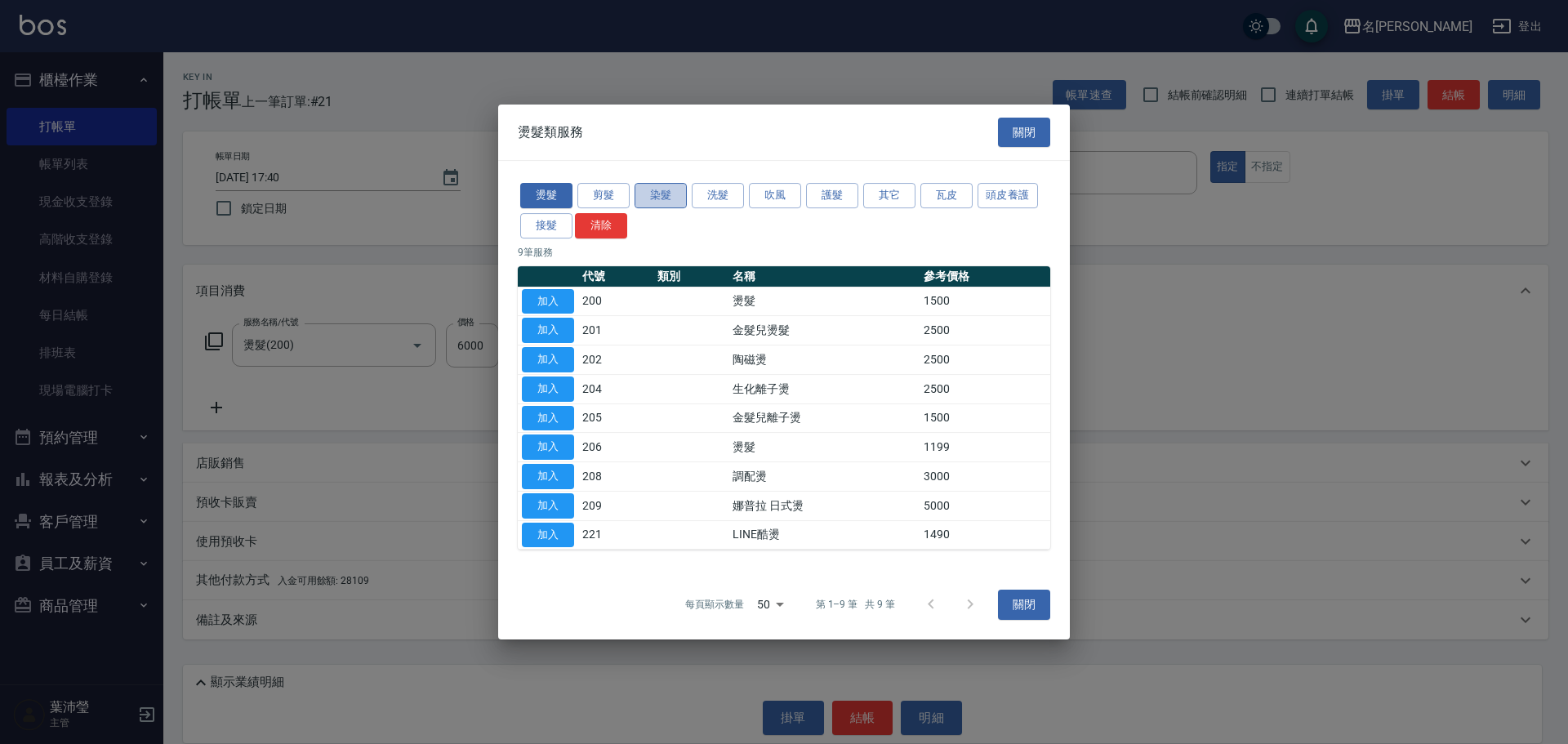
click at [657, 196] on button "染髮" at bounding box center [661, 195] width 52 height 25
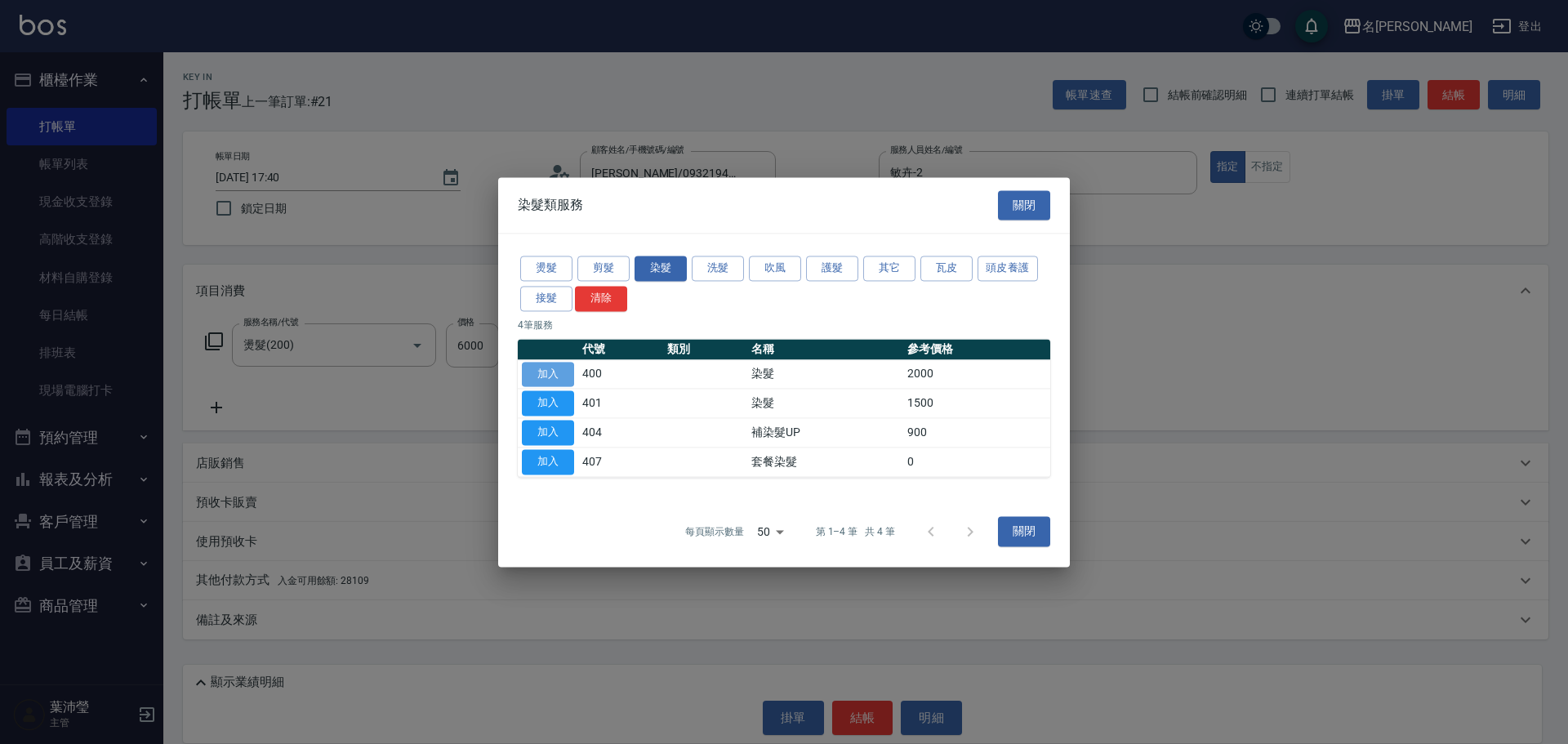
click at [560, 371] on button "加入" at bounding box center [548, 374] width 52 height 25
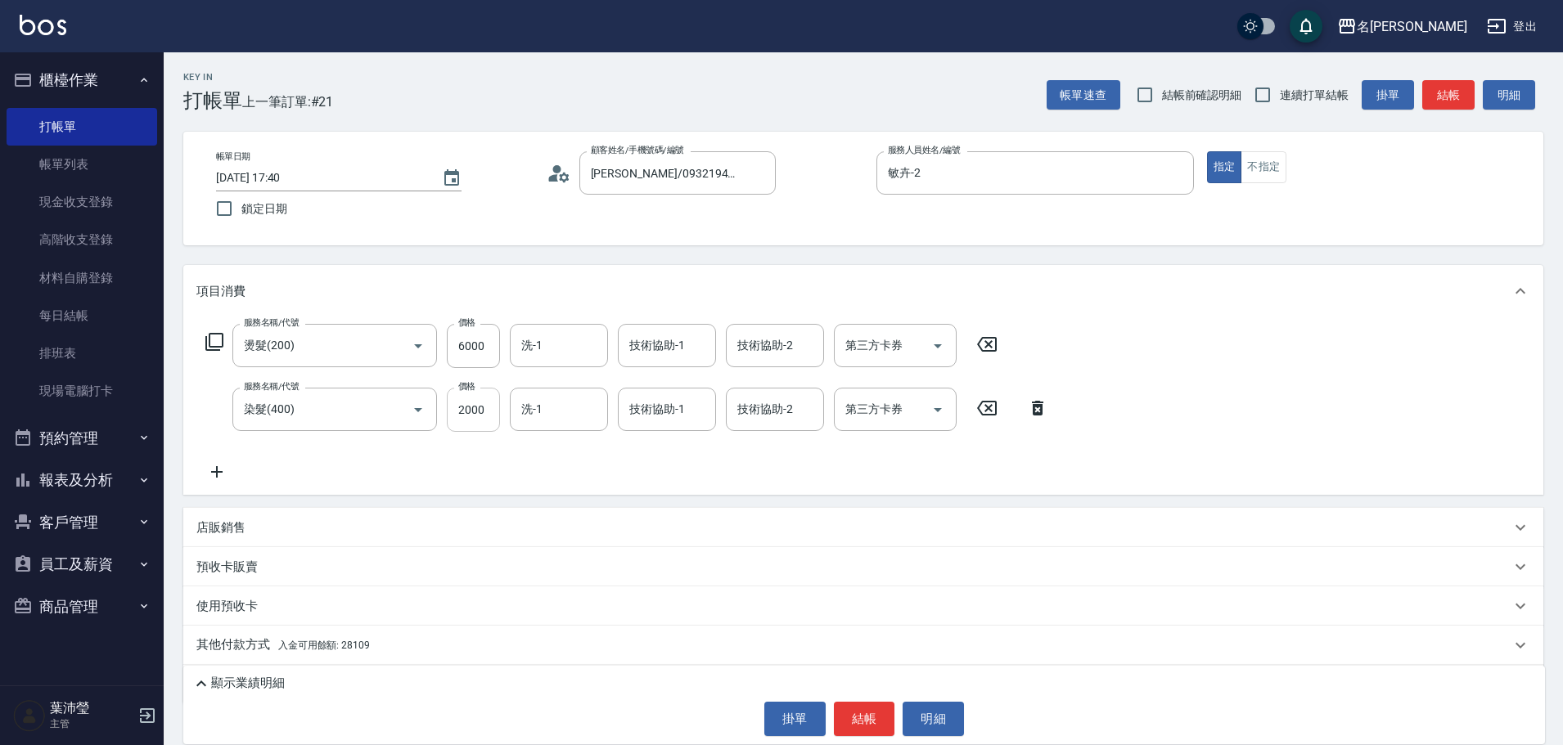
click at [487, 410] on input "2000" at bounding box center [473, 410] width 53 height 44
drag, startPoint x: 487, startPoint y: 410, endPoint x: 459, endPoint y: 417, distance: 28.8
click at [459, 417] on input "5000" at bounding box center [473, 410] width 53 height 44
type input "5500"
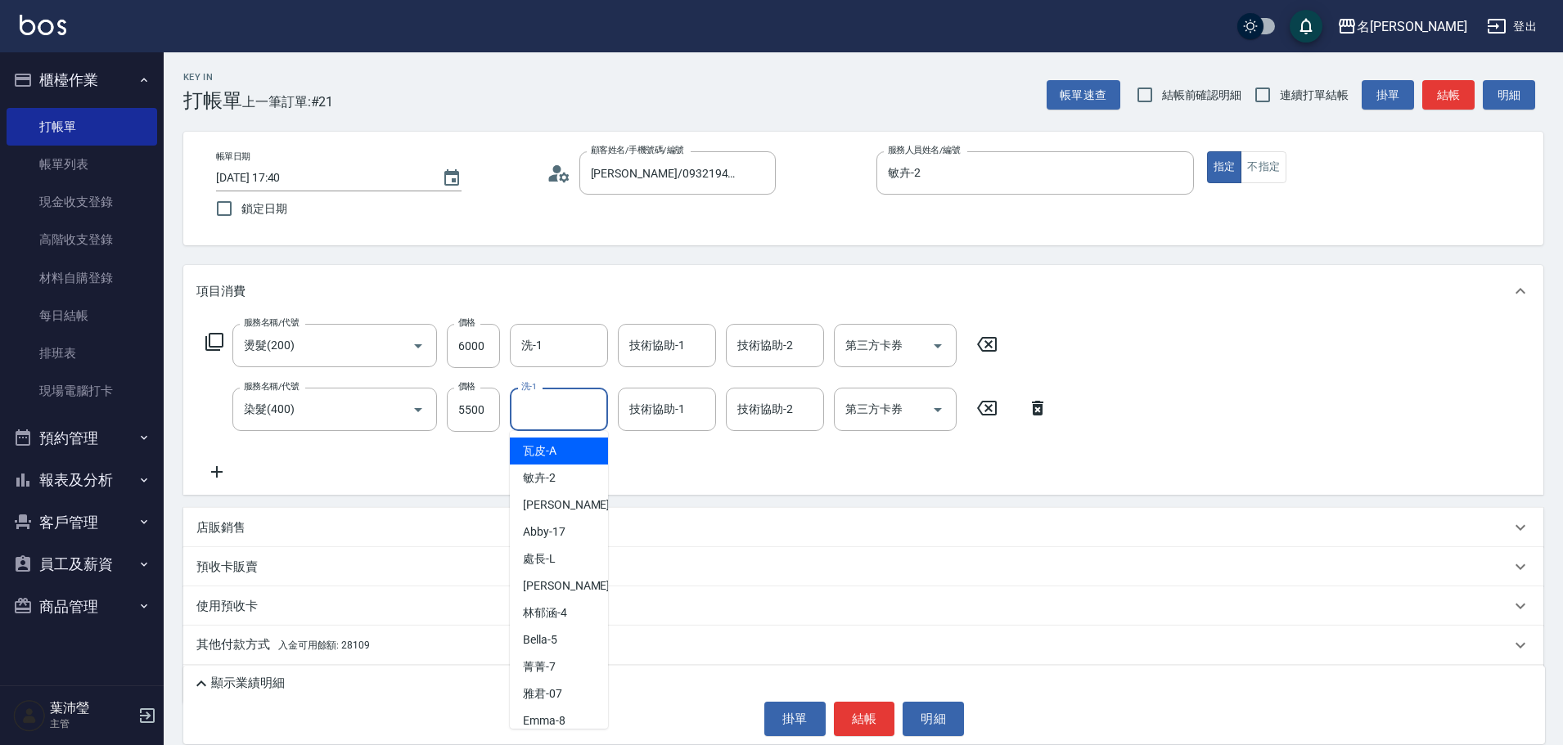
click at [556, 417] on input "洗-1" at bounding box center [558, 409] width 83 height 29
click at [592, 452] on div "語爭 -20" at bounding box center [559, 451] width 98 height 27
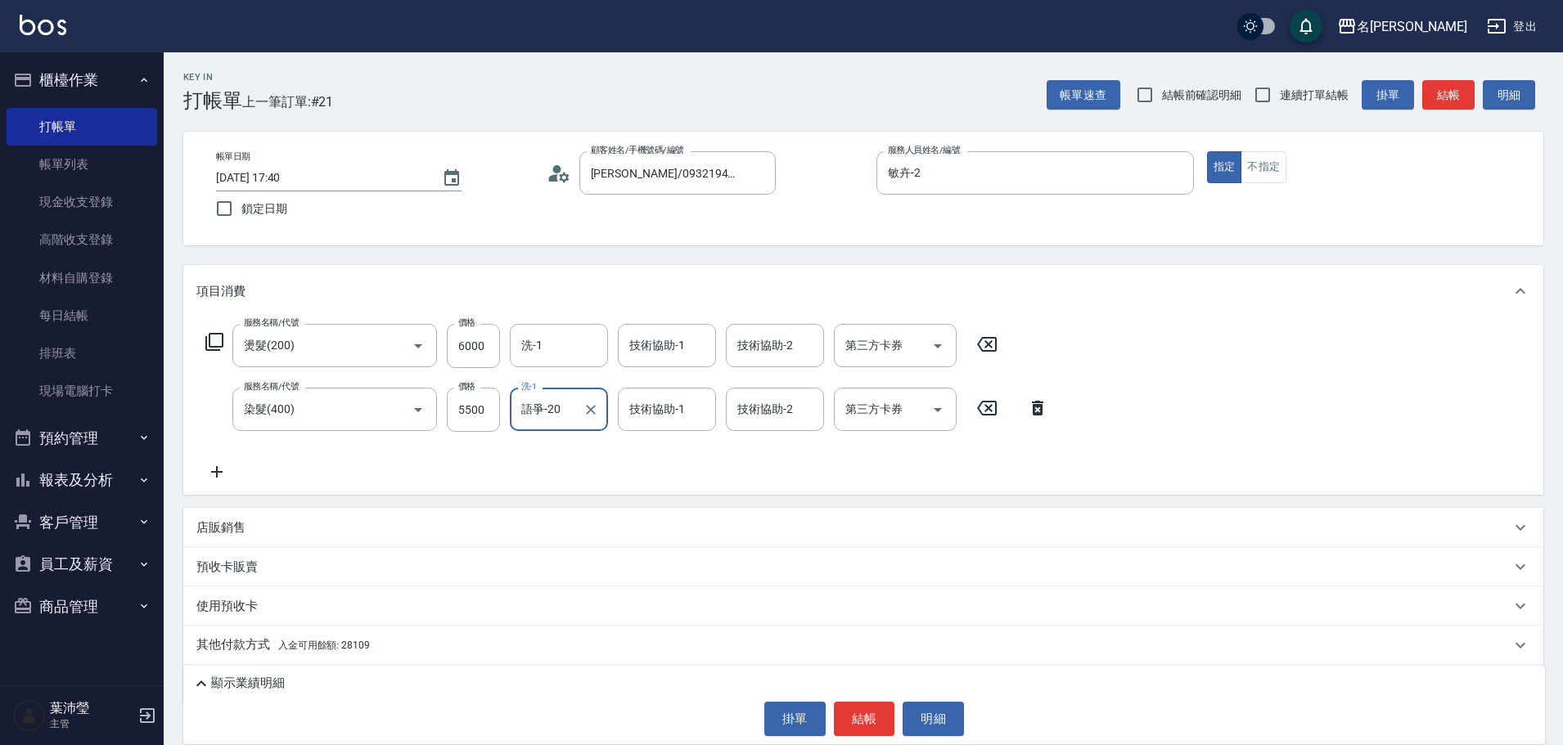
type input "語爭-20"
click at [210, 343] on icon at bounding box center [214, 342] width 18 height 18
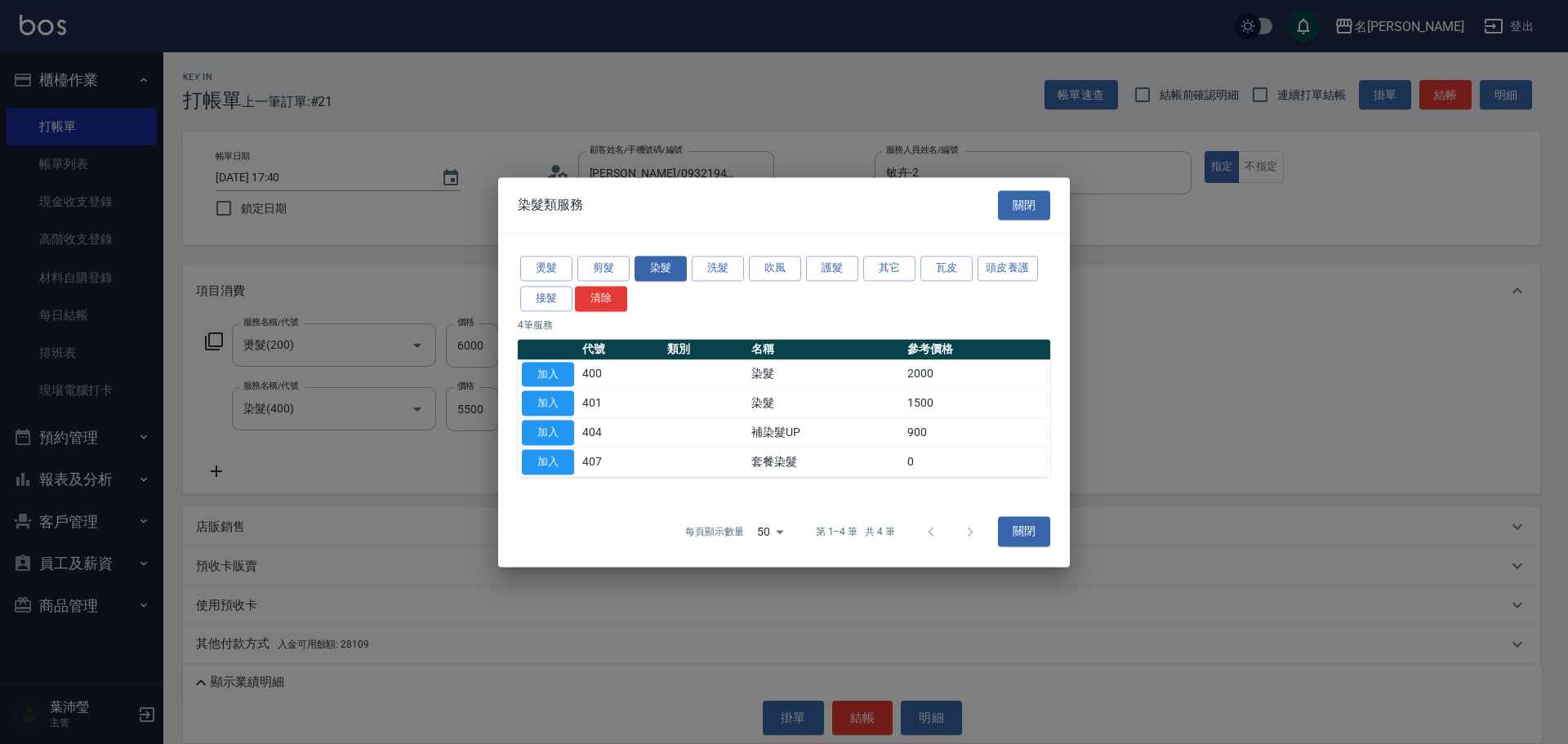
drag, startPoint x: 833, startPoint y: 269, endPoint x: 1164, endPoint y: 286, distance: 331.4
click at [1164, 286] on div "染髮類服務 關閉 燙髮 剪髮 染髮 洗髮 吹風 護髮 其它 瓦皮 頭皮養護 接髮 清除 4 筆服務 代號 類別 名稱 參考價格 加入 400 染髮 2000 …" at bounding box center [784, 372] width 1568 height 744
click at [1165, 285] on div at bounding box center [784, 372] width 1568 height 744
click at [1032, 203] on button "關閉" at bounding box center [1024, 206] width 52 height 30
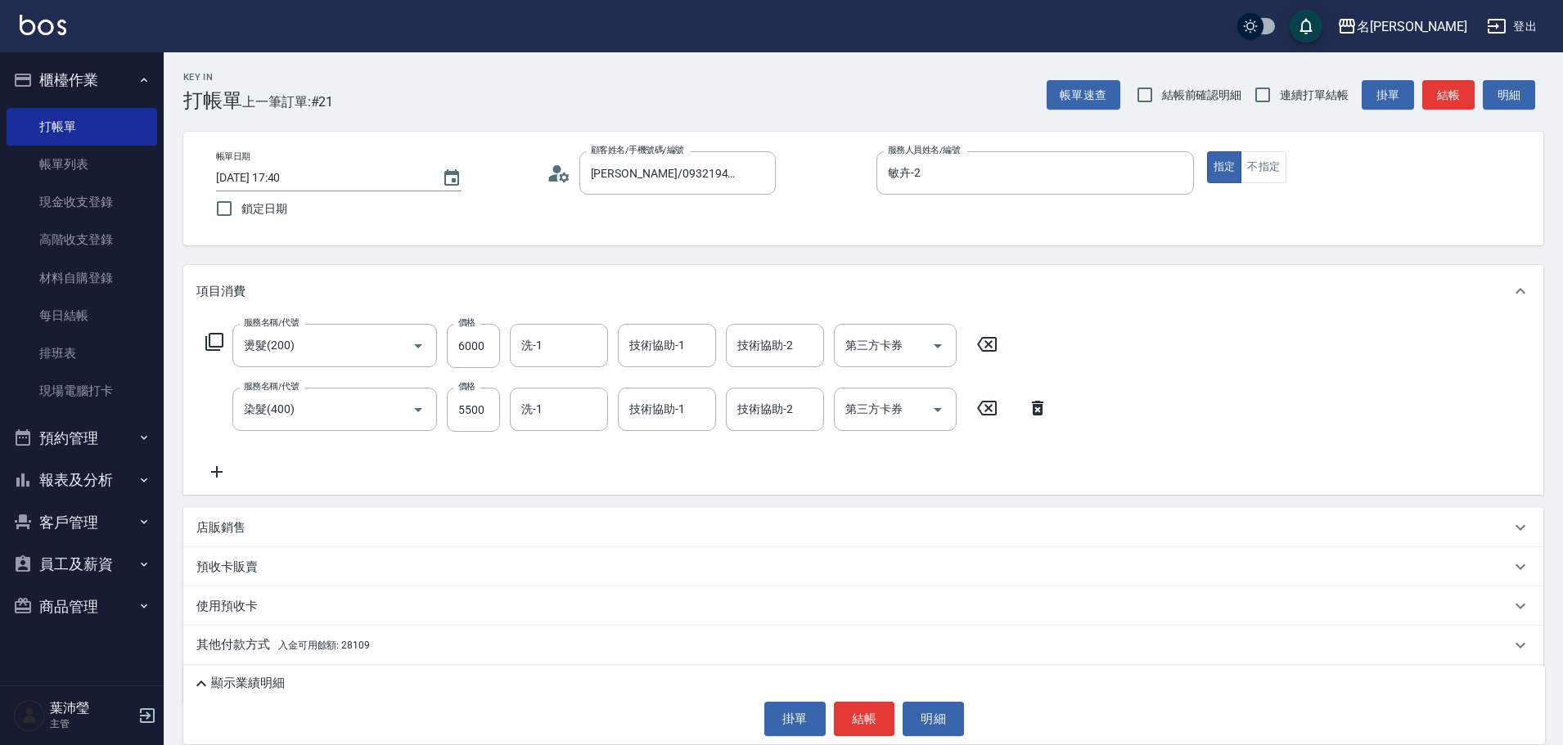
click at [212, 340] on icon at bounding box center [215, 342] width 20 height 20
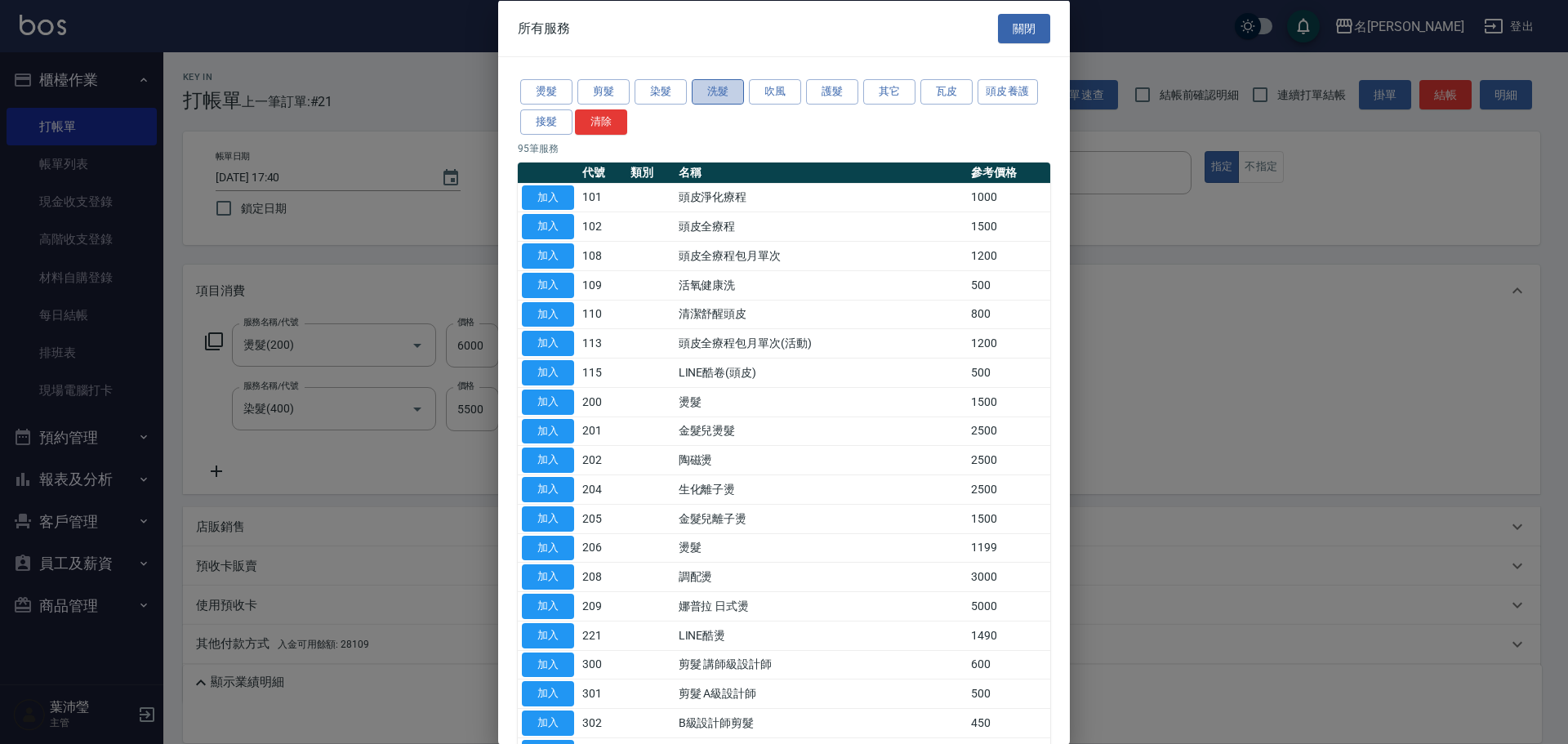
click at [709, 92] on button "洗髮" at bounding box center [718, 91] width 52 height 25
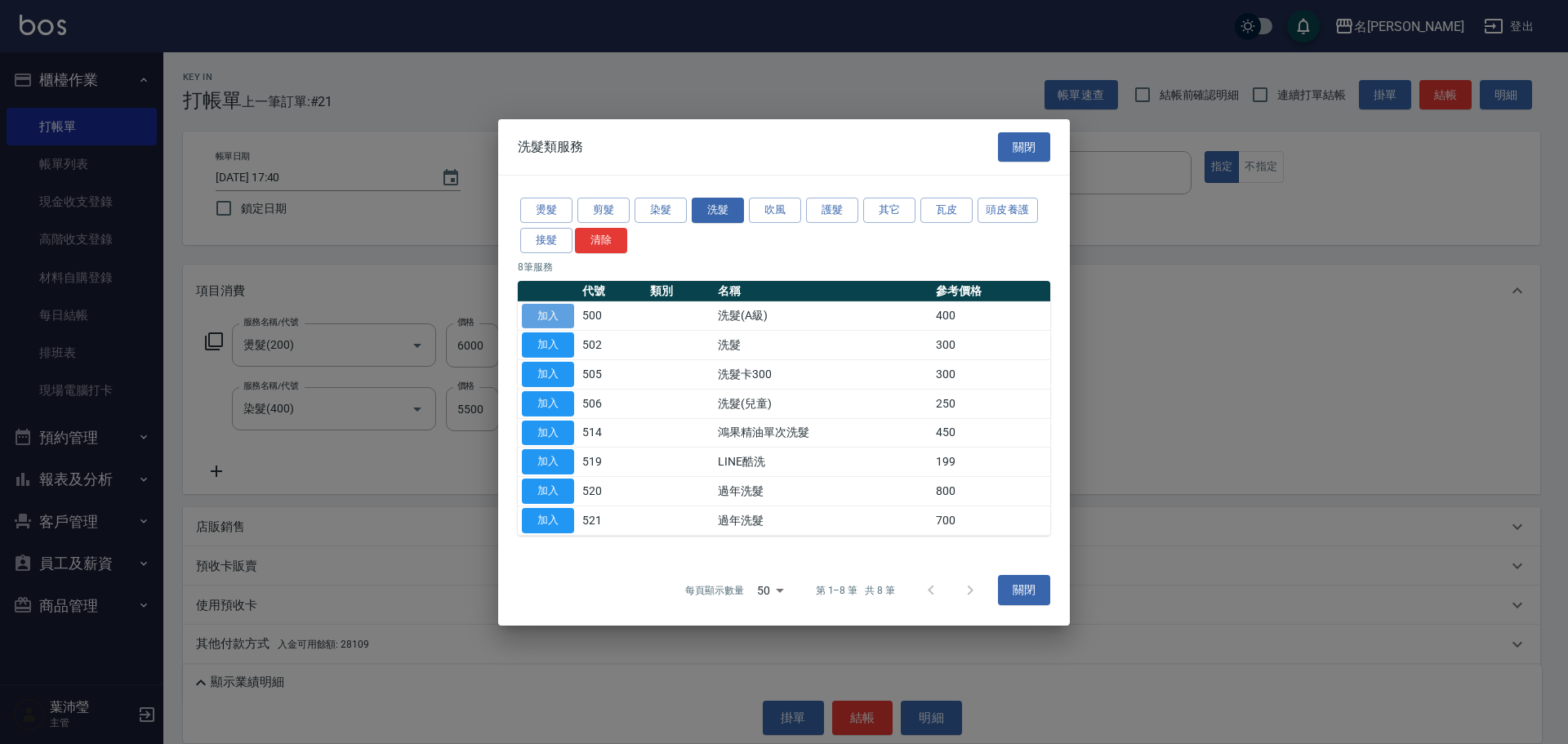
click at [565, 317] on button "加入" at bounding box center [548, 316] width 52 height 25
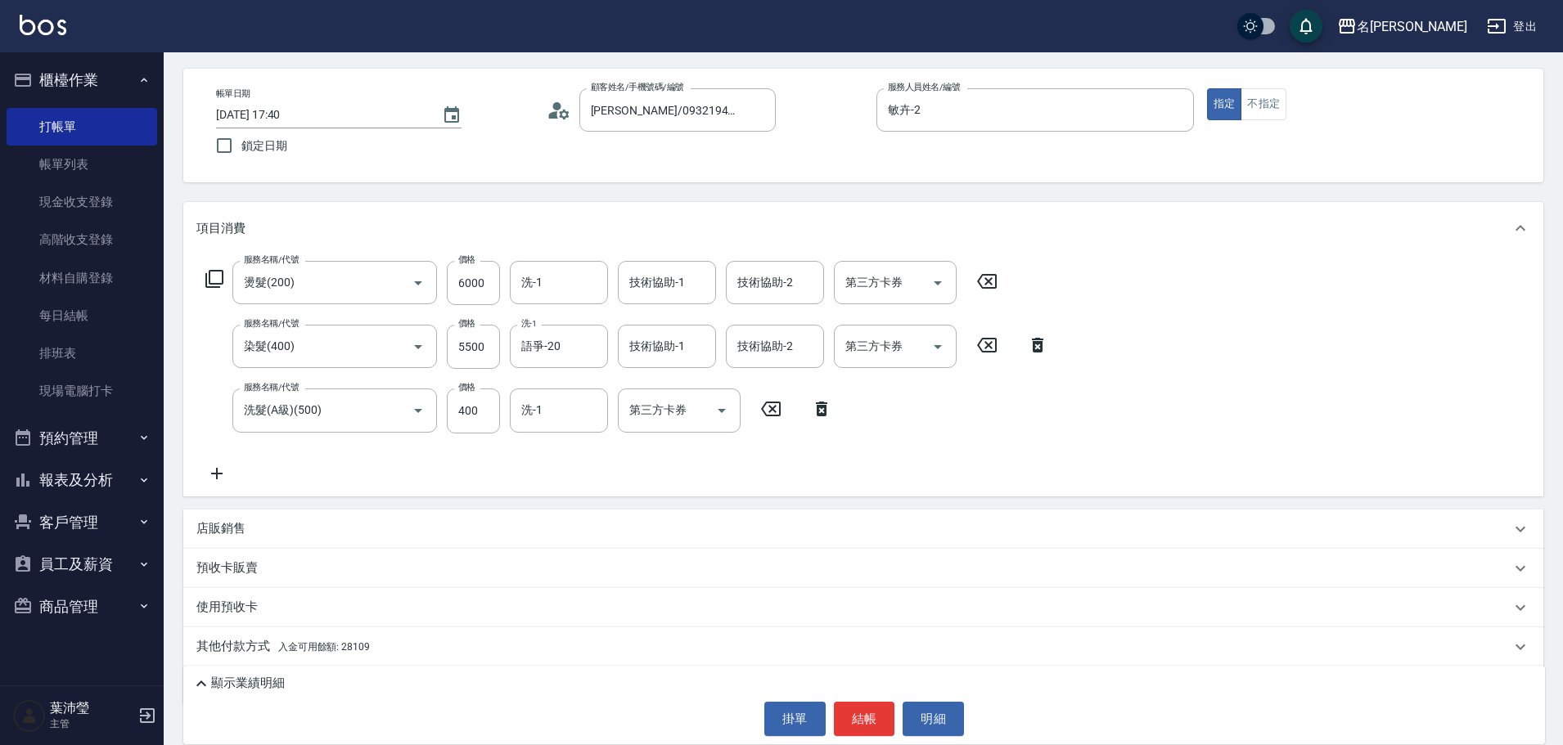
scroll to position [114, 0]
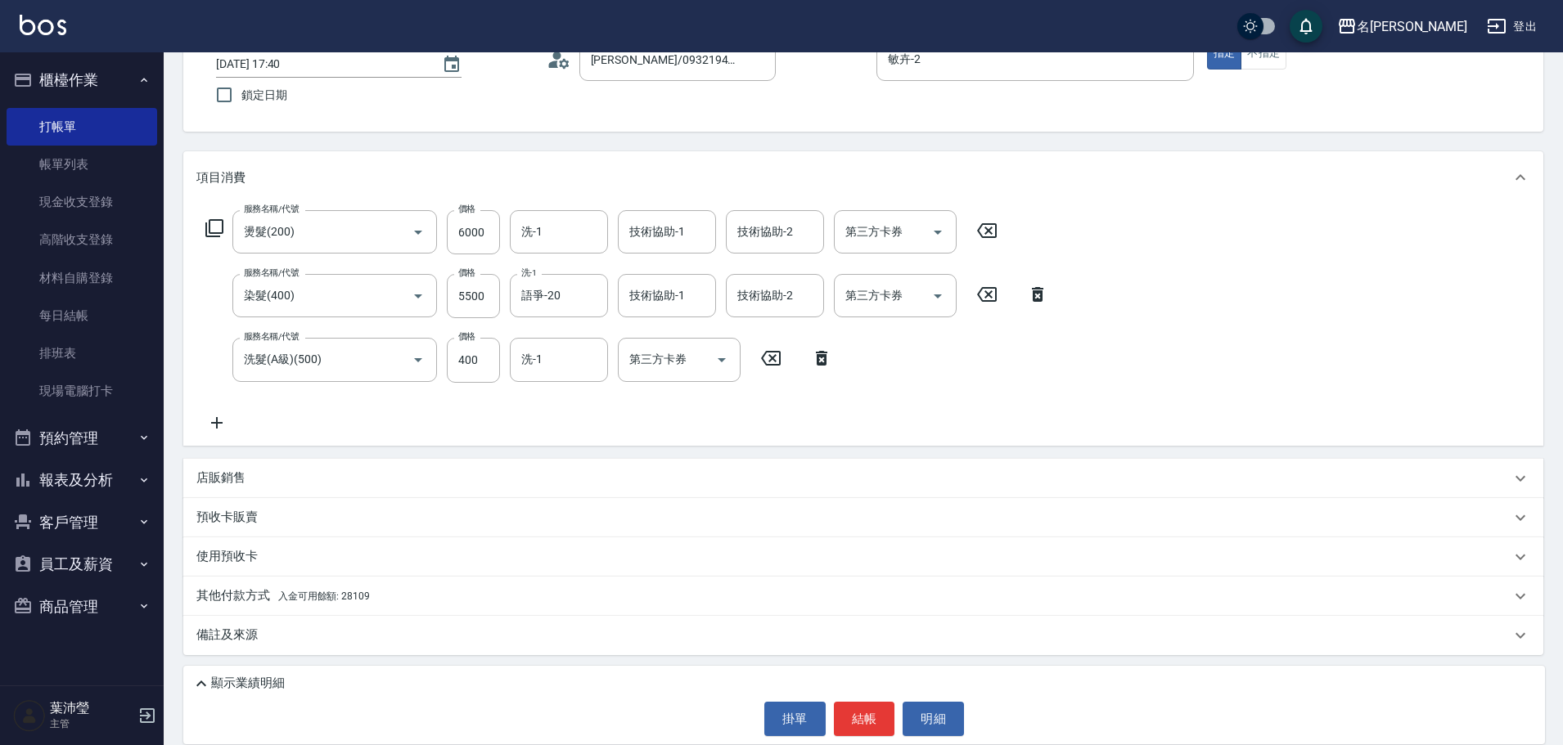
click at [229, 595] on p "其他付款方式 入金可用餘額: 28109" at bounding box center [282, 597] width 173 height 18
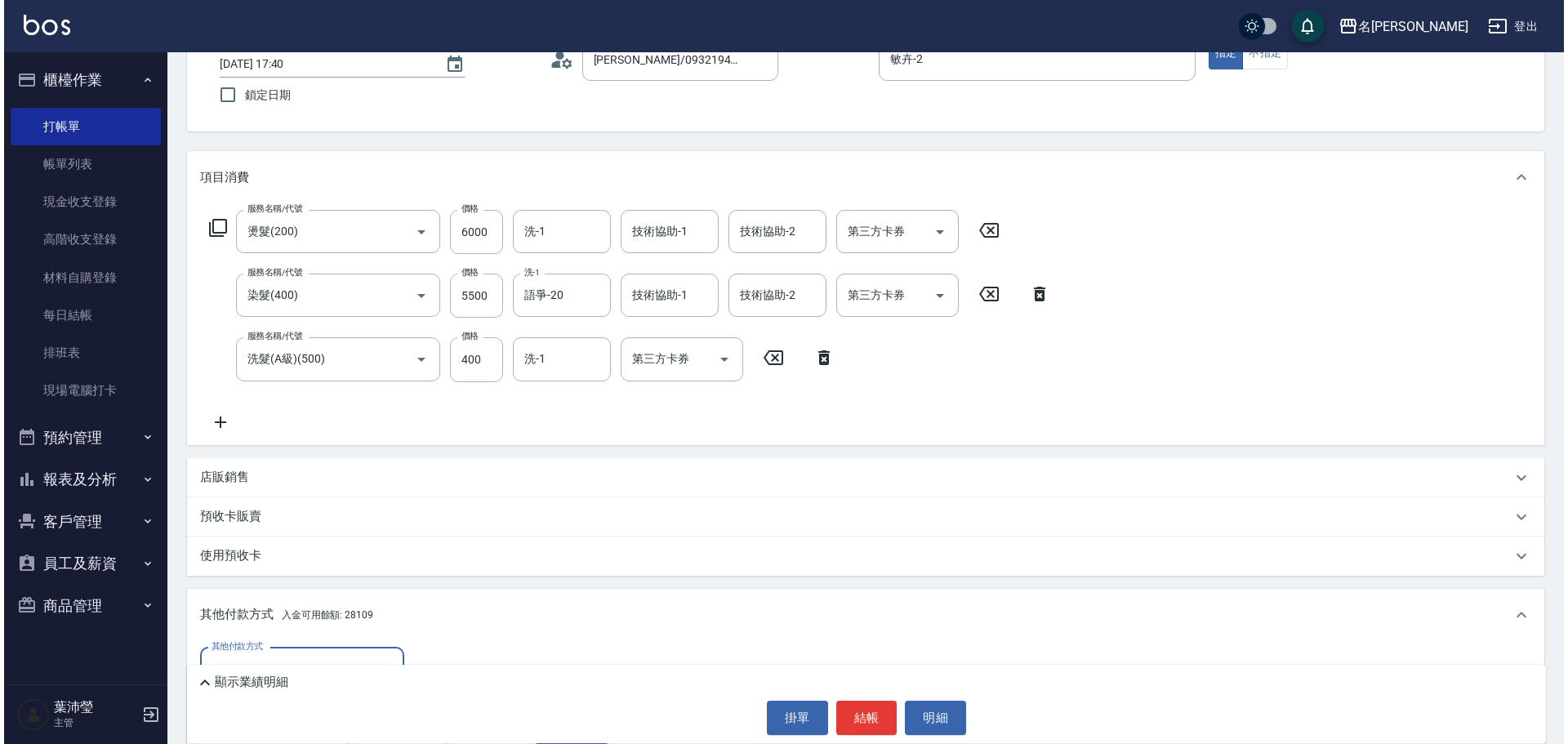
scroll to position [306, 0]
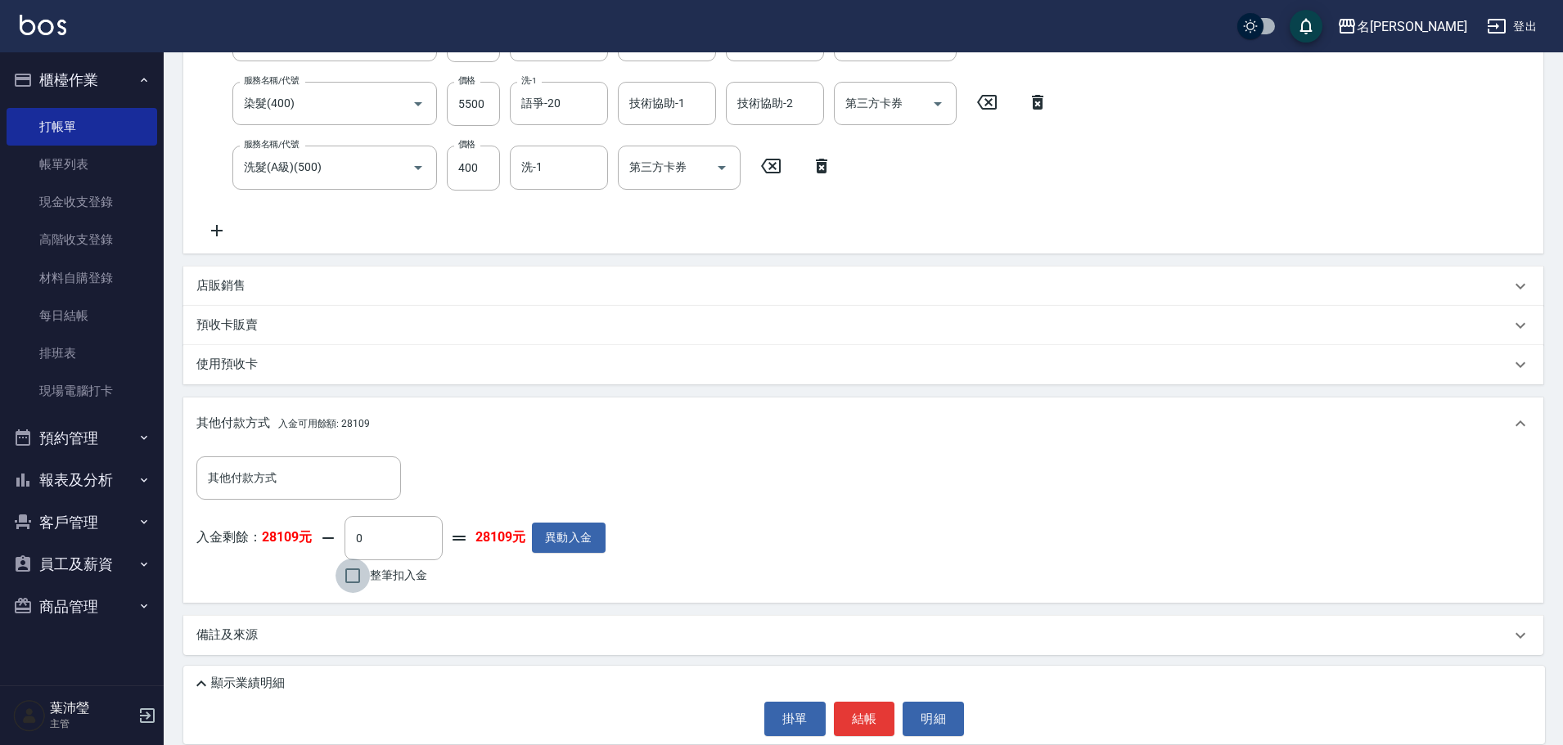
click at [355, 577] on input "整筆扣入金" at bounding box center [353, 576] width 34 height 34
checkbox input "true"
type input "11900"
click at [939, 718] on button "明細" at bounding box center [933, 719] width 61 height 34
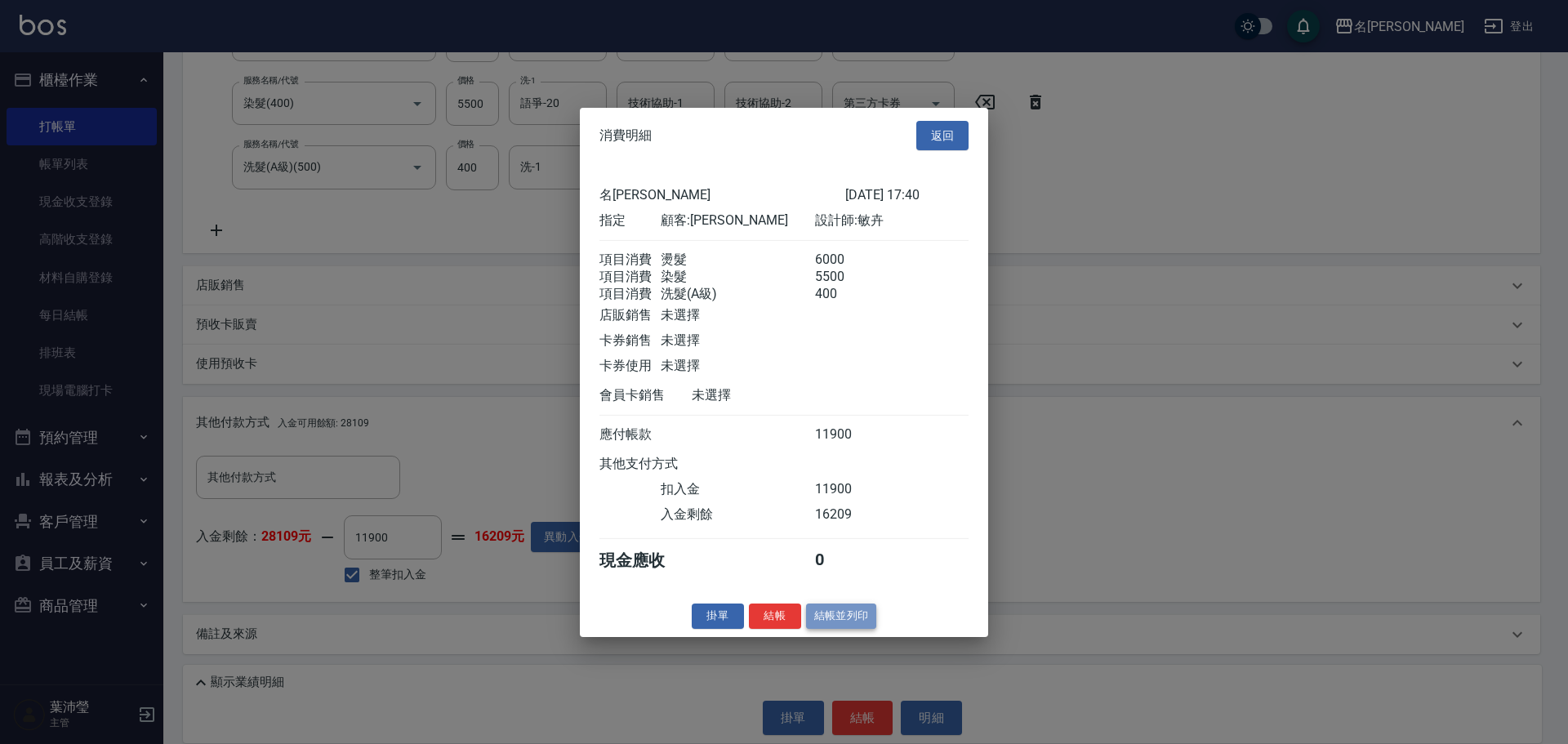
click at [838, 627] on button "結帳並列印" at bounding box center [841, 616] width 71 height 25
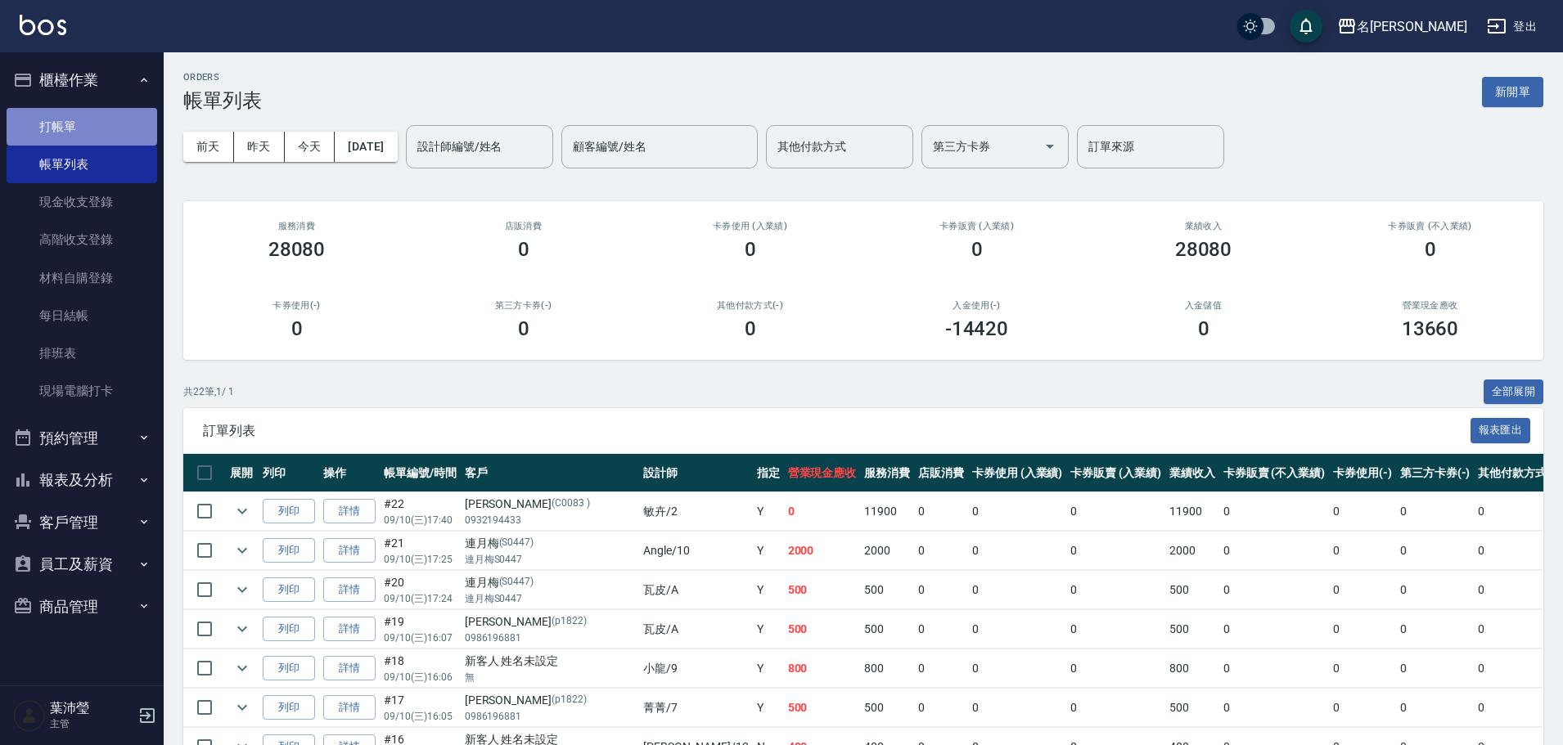
click at [116, 129] on link "打帳單" at bounding box center [82, 127] width 151 height 38
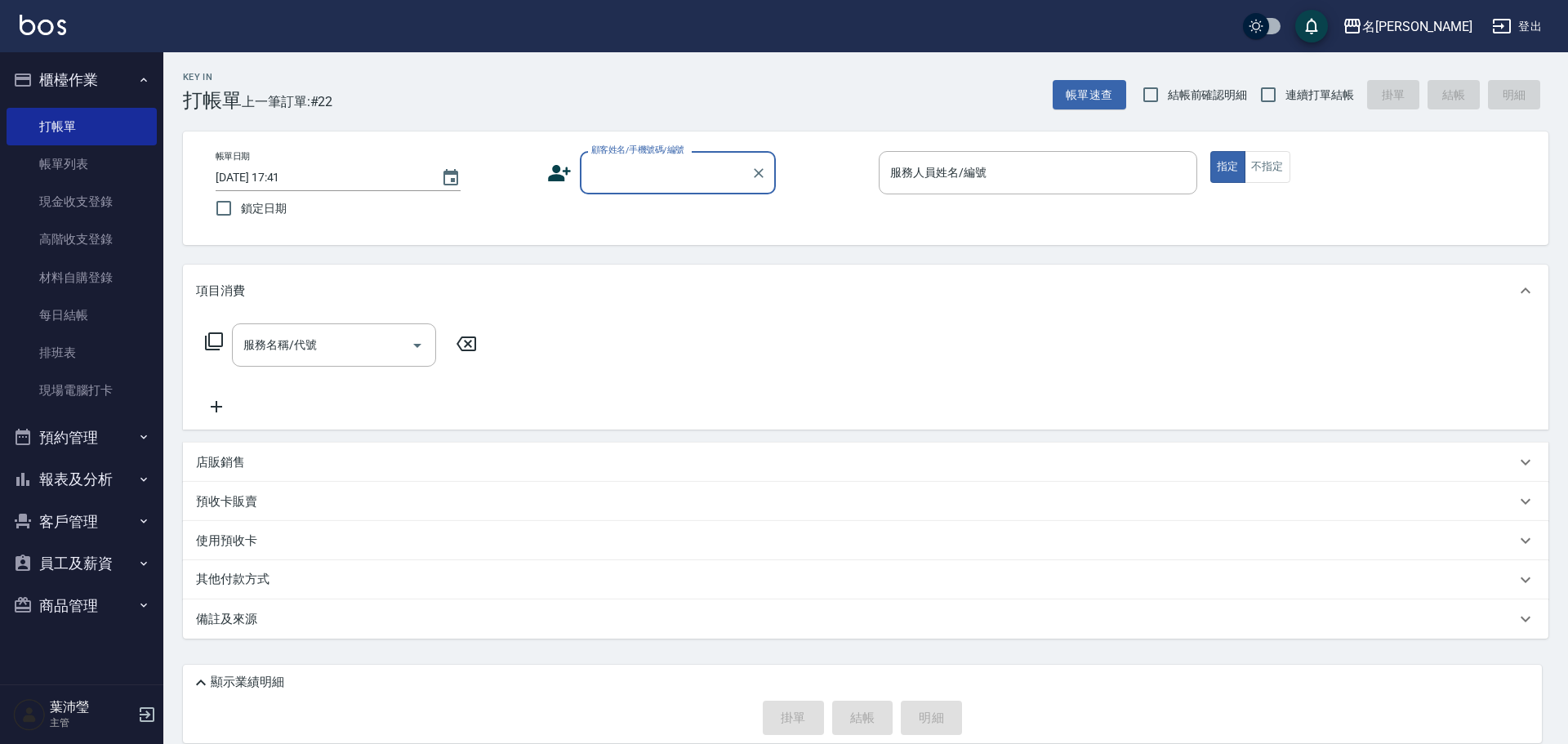
click at [659, 172] on input "顧客姓名/手機號碼/編號" at bounding box center [665, 173] width 157 height 29
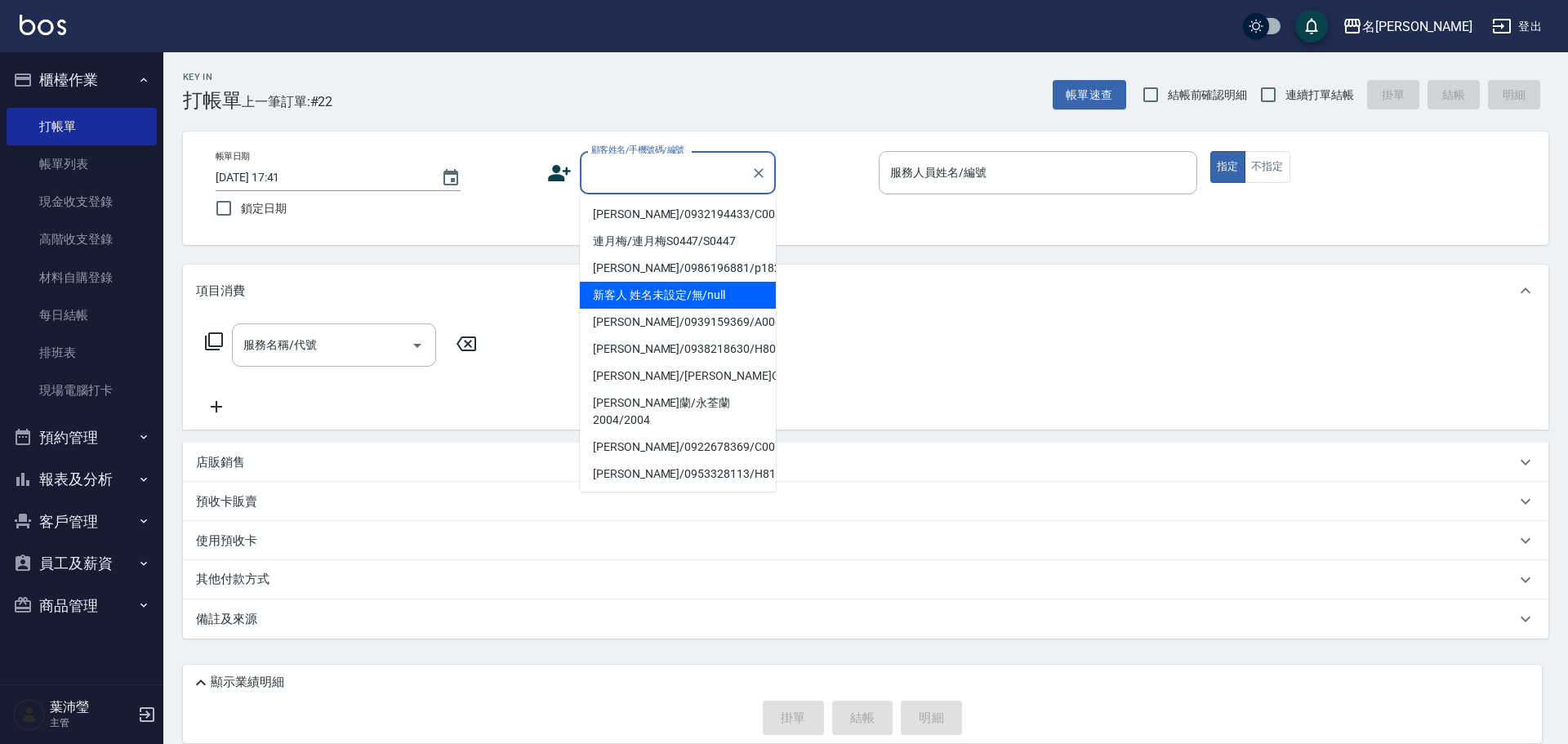
click at [649, 291] on li "新客人 姓名未設定/無/null" at bounding box center [678, 295] width 196 height 27
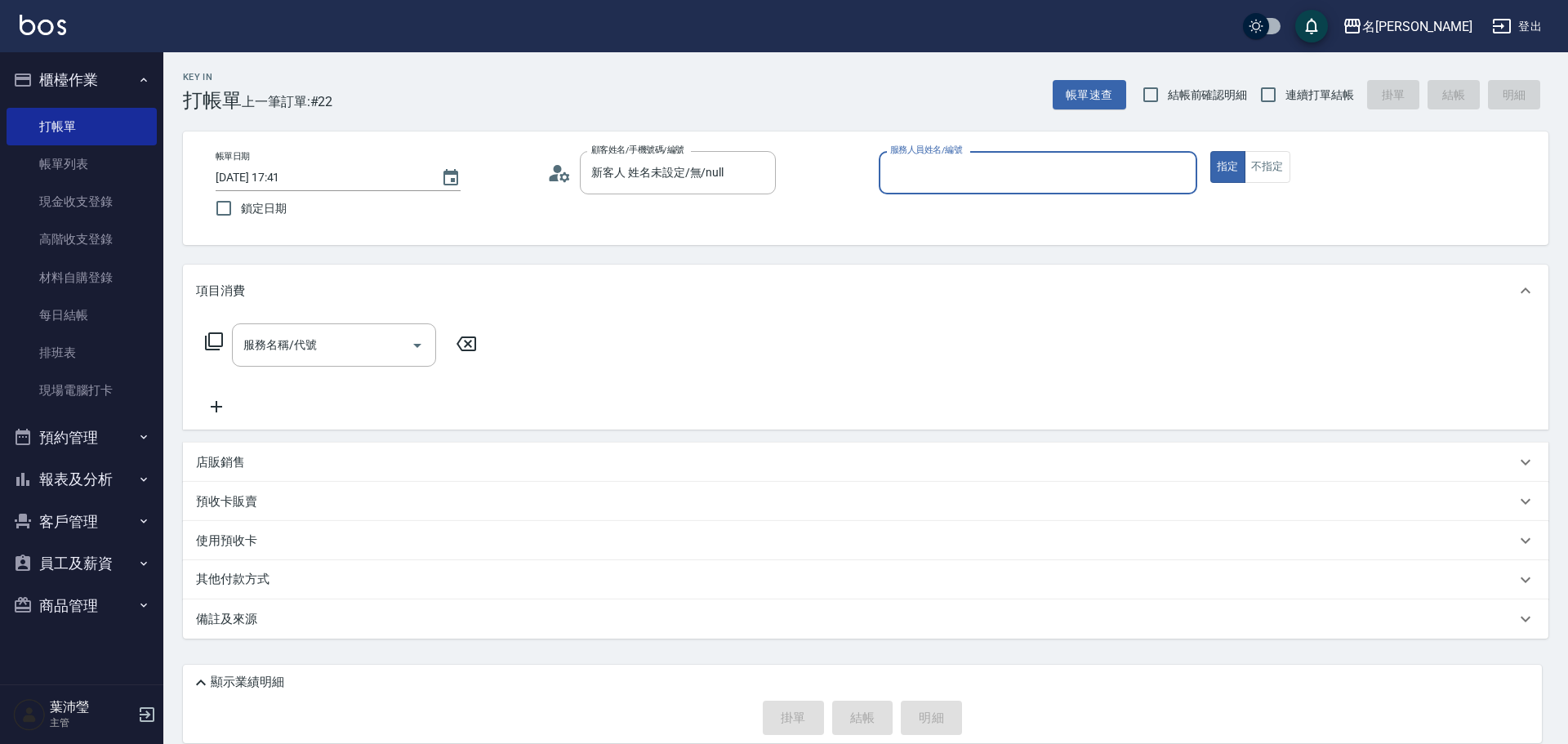
type input "新客人 姓名未設定/無/null"
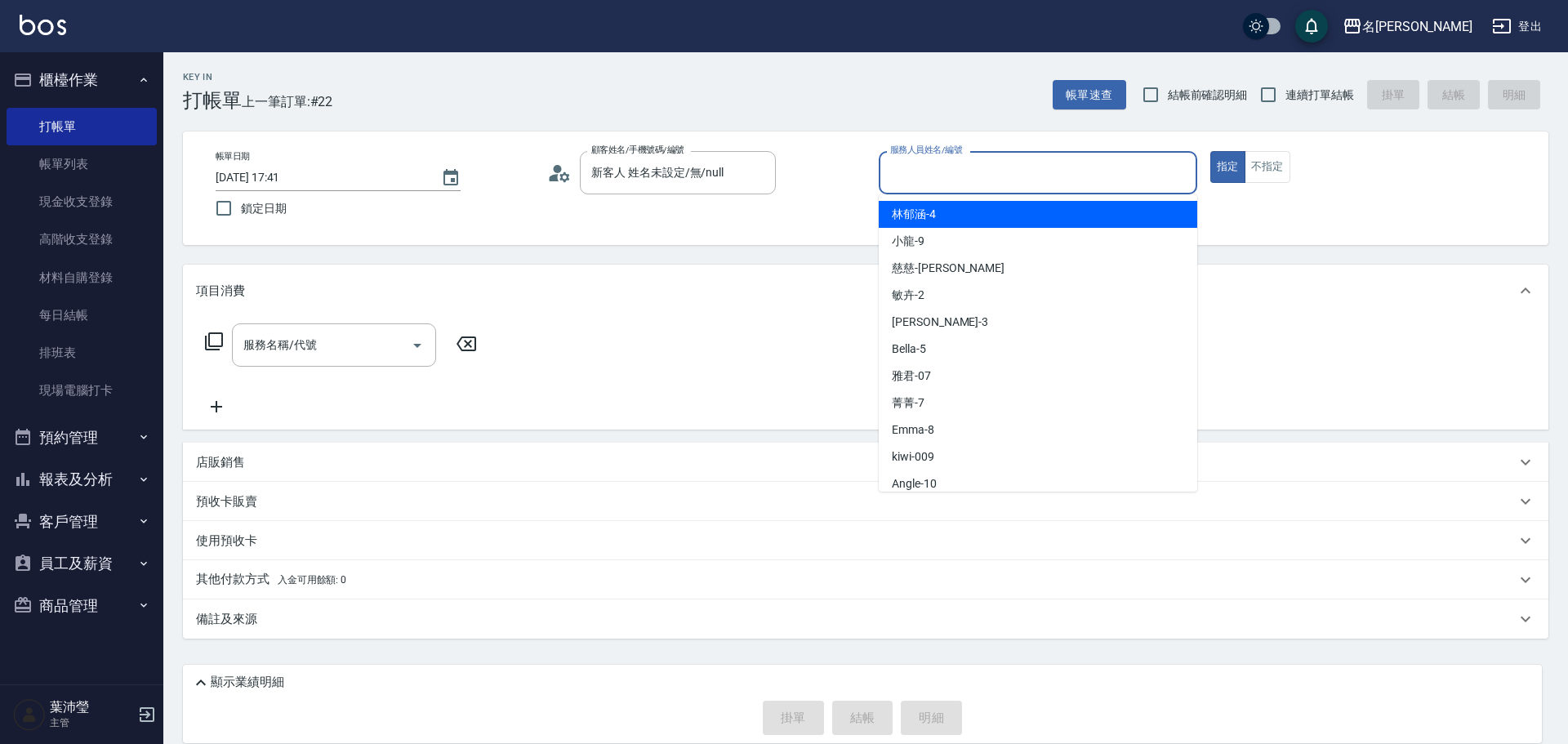
click at [923, 172] on input "服務人員姓名/編號" at bounding box center [1038, 173] width 303 height 29
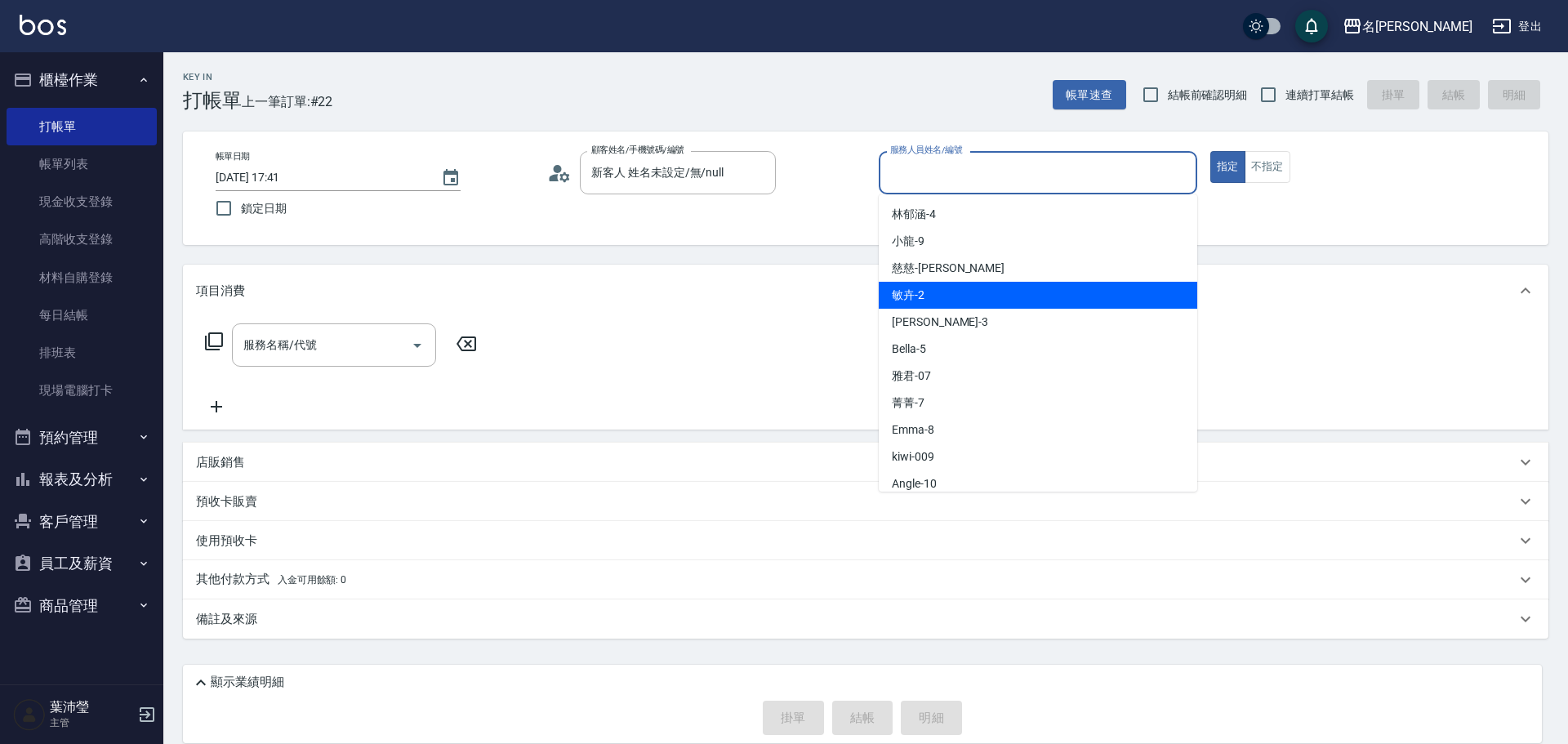
click at [912, 287] on span "敏卉 -2" at bounding box center [908, 295] width 33 height 17
type input "敏卉-2"
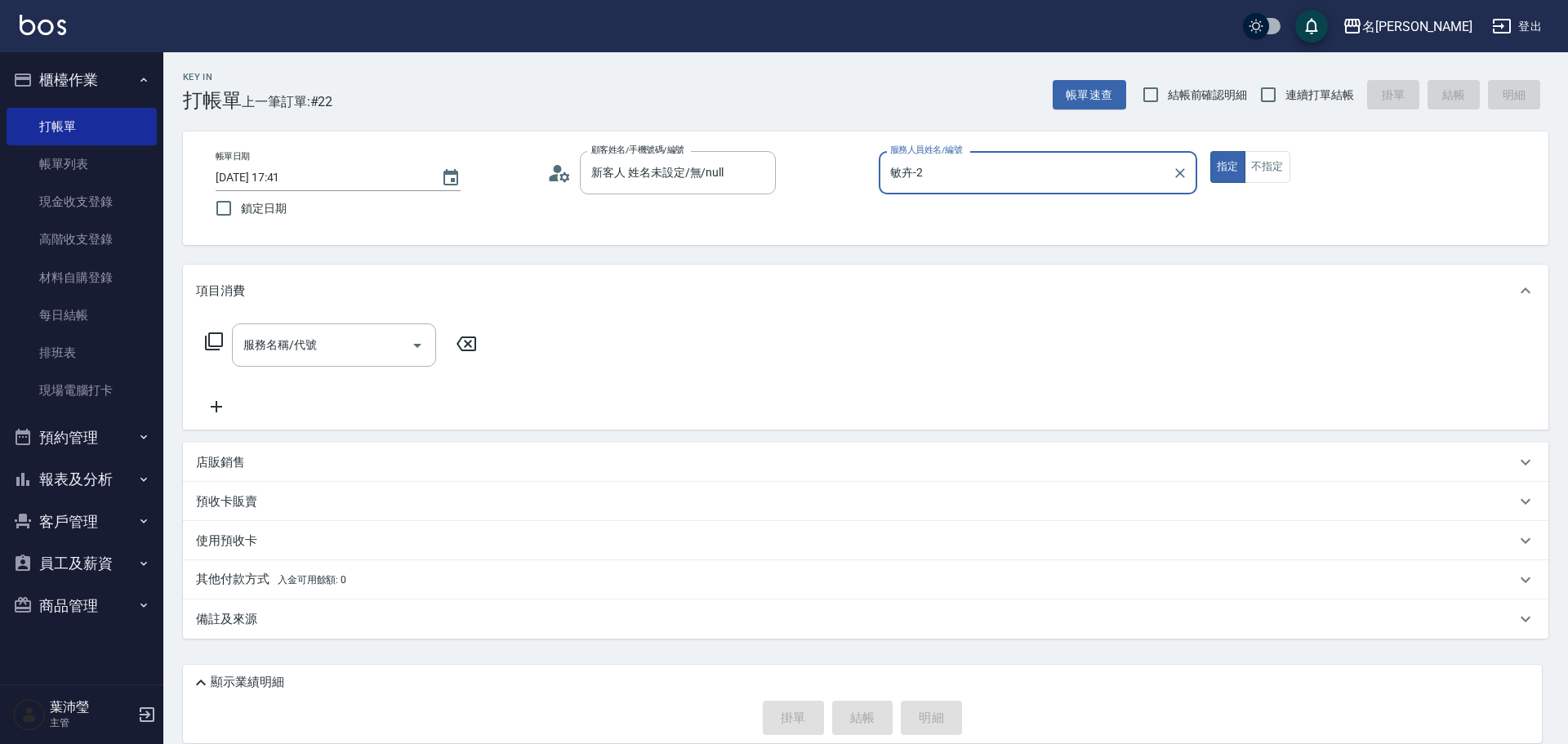
click at [227, 337] on div "服務名稱/代號 服務名稱/代號" at bounding box center [340, 345] width 290 height 43
click at [221, 340] on icon at bounding box center [215, 342] width 20 height 20
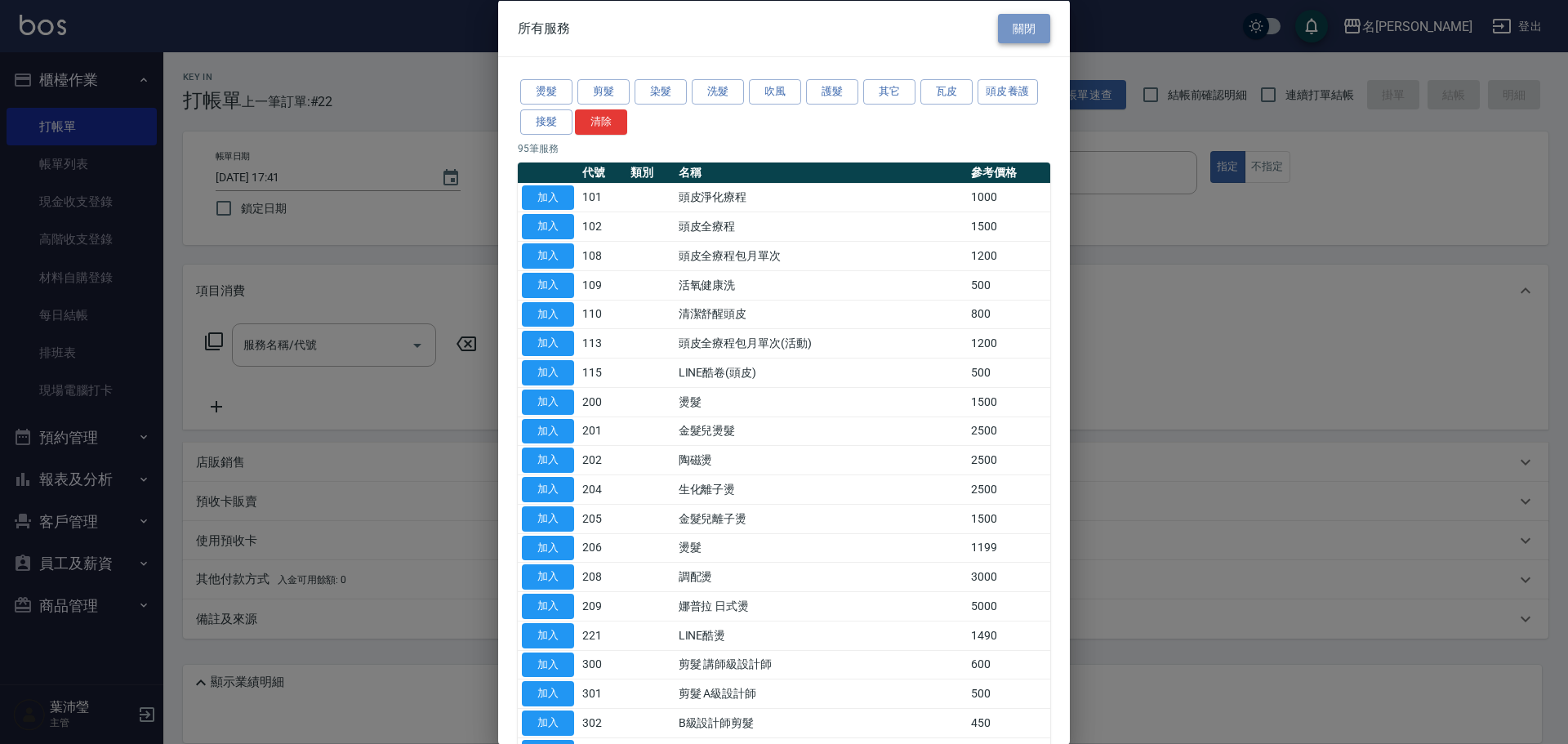
click at [998, 29] on button "關閉" at bounding box center [1024, 28] width 52 height 30
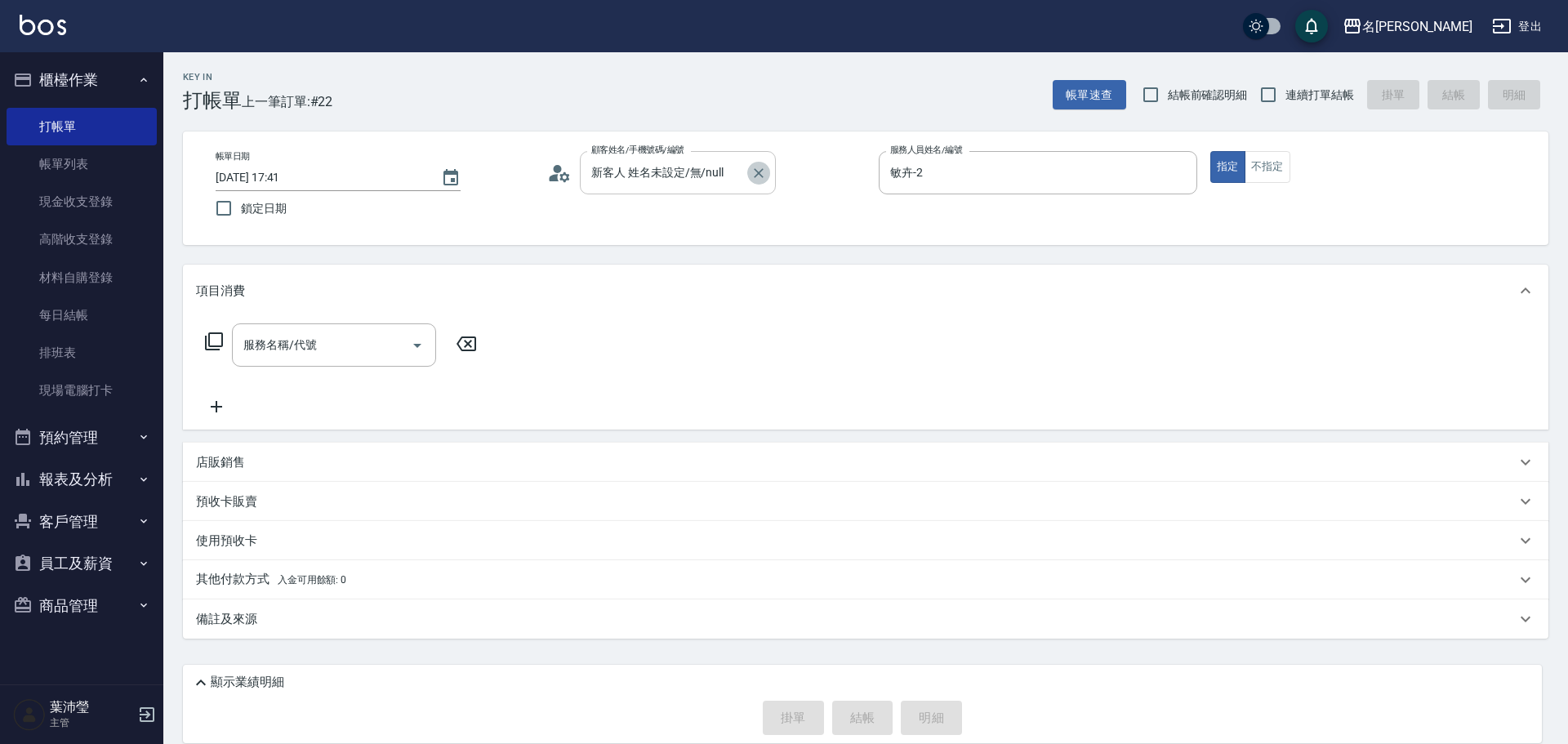
click at [756, 175] on icon "Clear" at bounding box center [759, 173] width 16 height 16
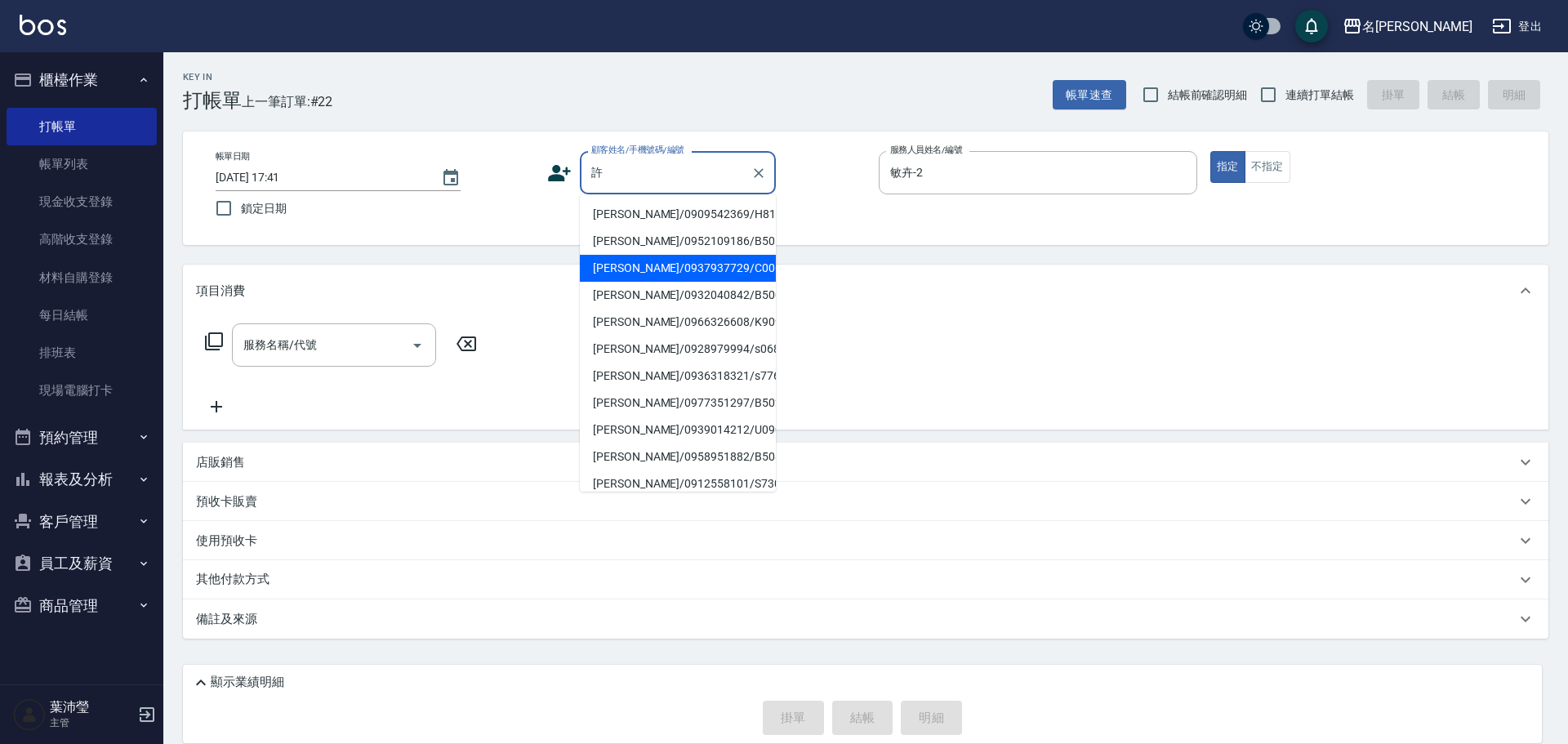
click at [674, 277] on li "[PERSON_NAME]/0937937729/C0069" at bounding box center [678, 268] width 196 height 27
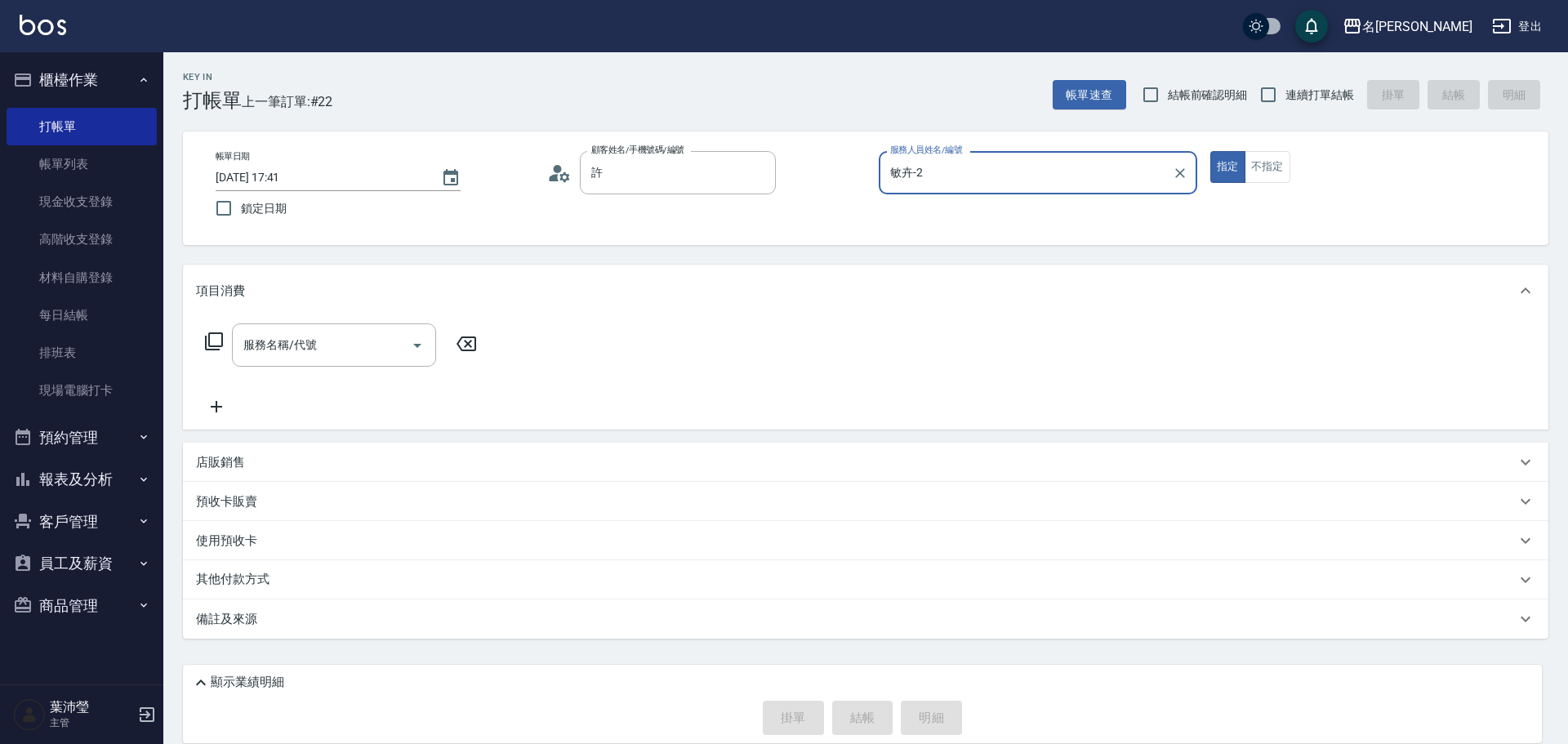
type input "[PERSON_NAME]/0937937729/C0069"
type input "Angle-10"
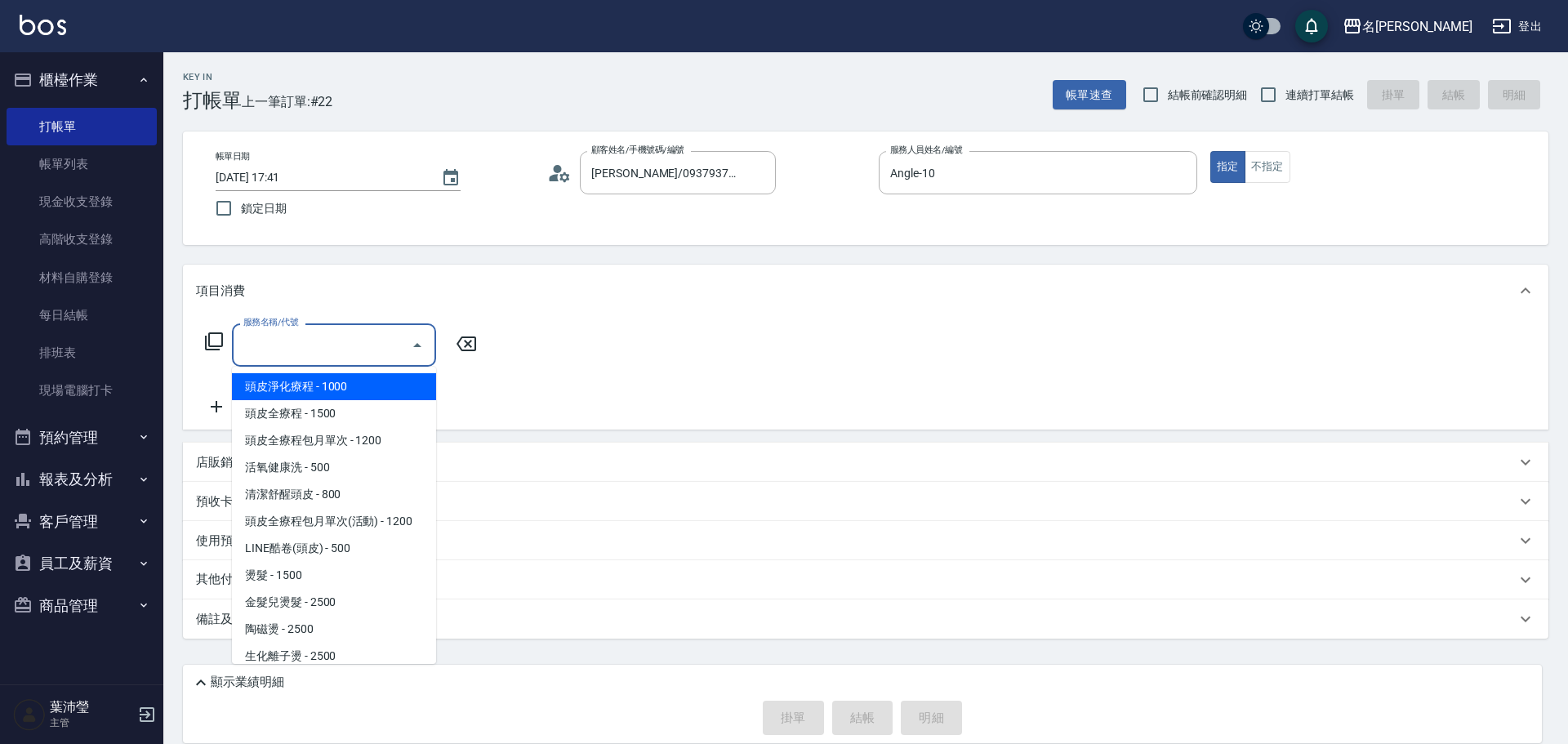
click at [308, 340] on div "服務名稱/代號 服務名稱/代號" at bounding box center [333, 345] width 205 height 43
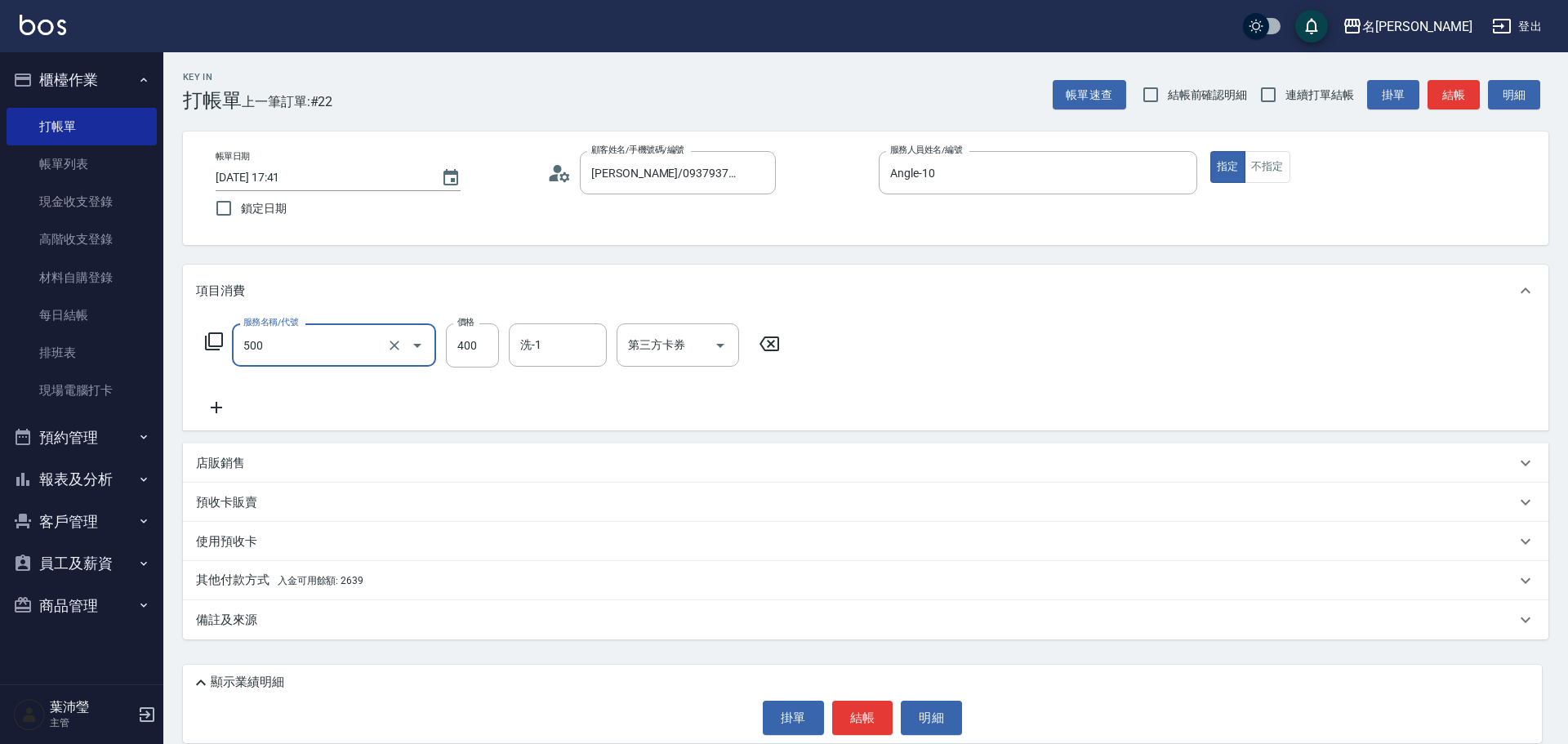
type input "洗髮(A級)(500)"
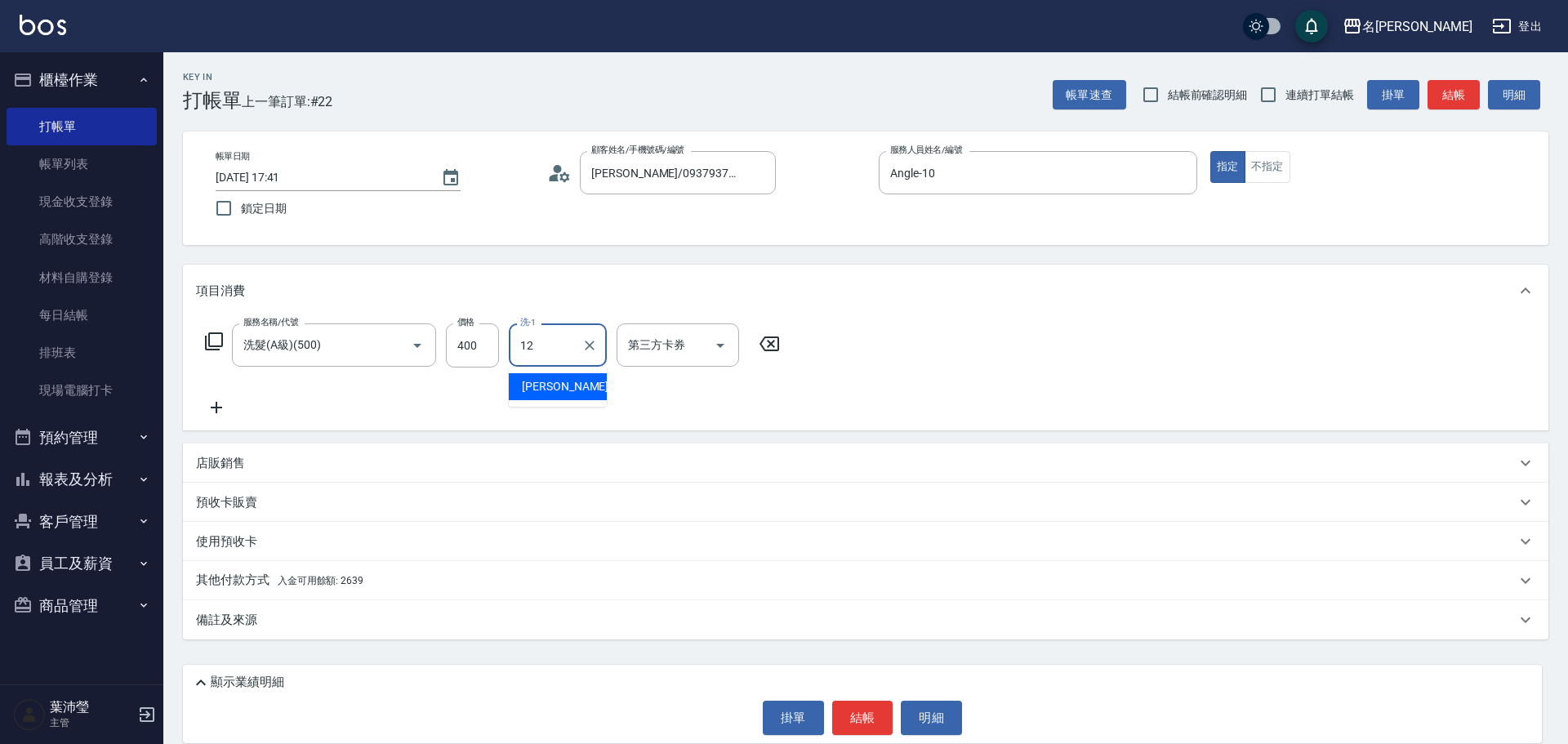
type input "[PERSON_NAME]-12"
click at [249, 582] on p "其他付款方式 入金可用餘額: 2639" at bounding box center [279, 581] width 168 height 18
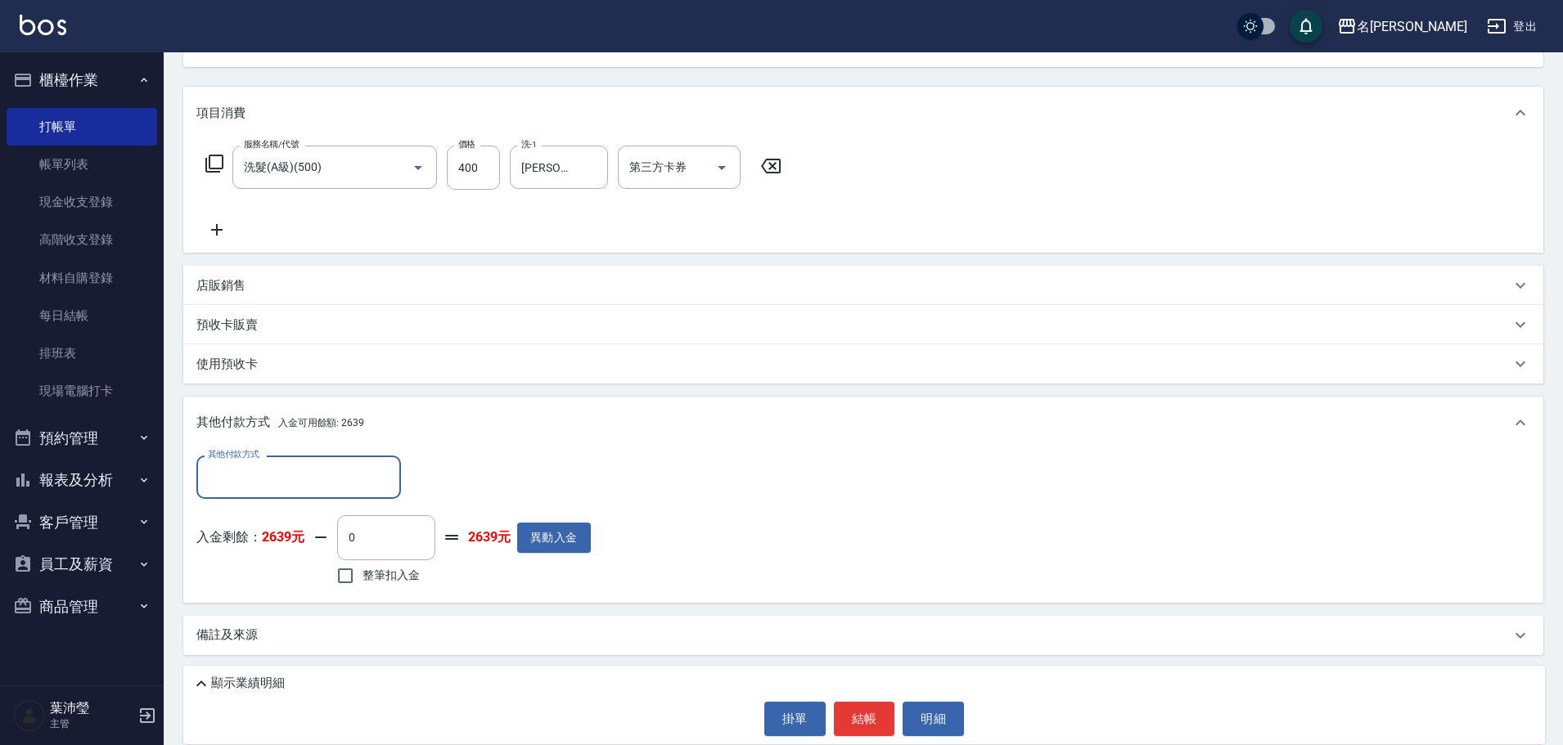
click at [396, 590] on label "整筆扣入金" at bounding box center [374, 576] width 92 height 34
click at [363, 590] on input "整筆扣入金" at bounding box center [345, 576] width 34 height 34
checkbox input "true"
type input "400"
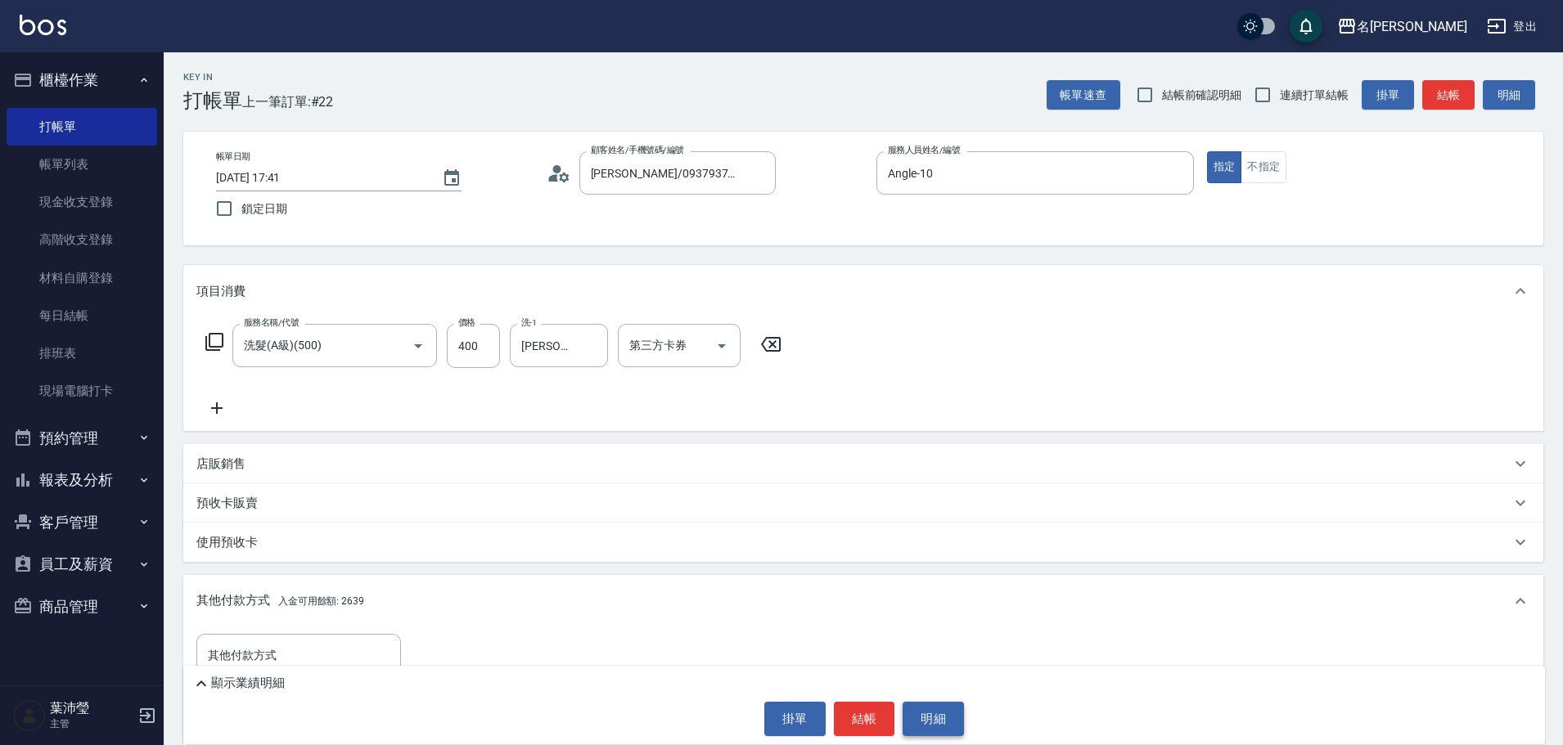
click at [933, 717] on button "明細" at bounding box center [933, 719] width 61 height 34
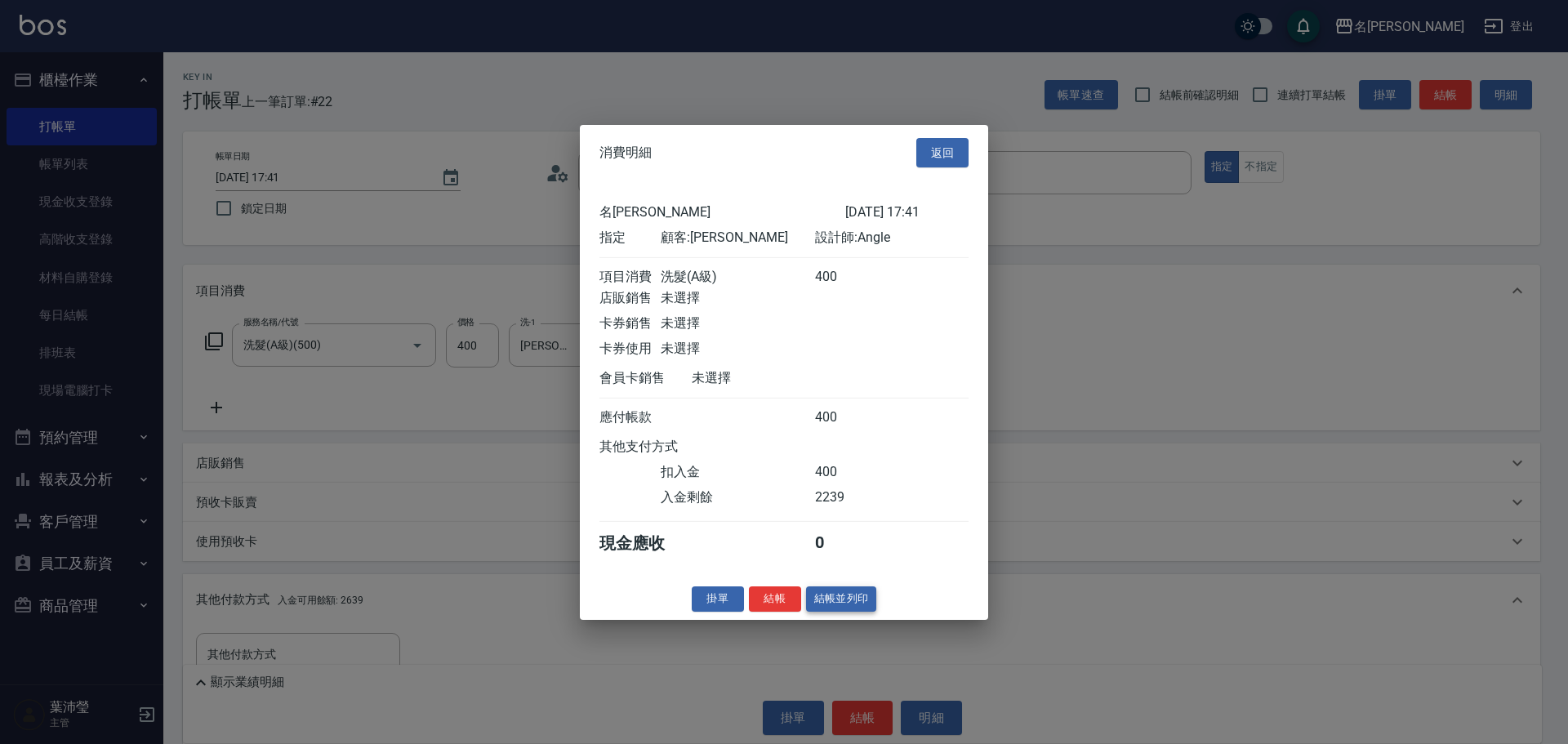
click at [852, 612] on button "結帳並列印" at bounding box center [841, 599] width 71 height 25
